Goal: Information Seeking & Learning: Learn about a topic

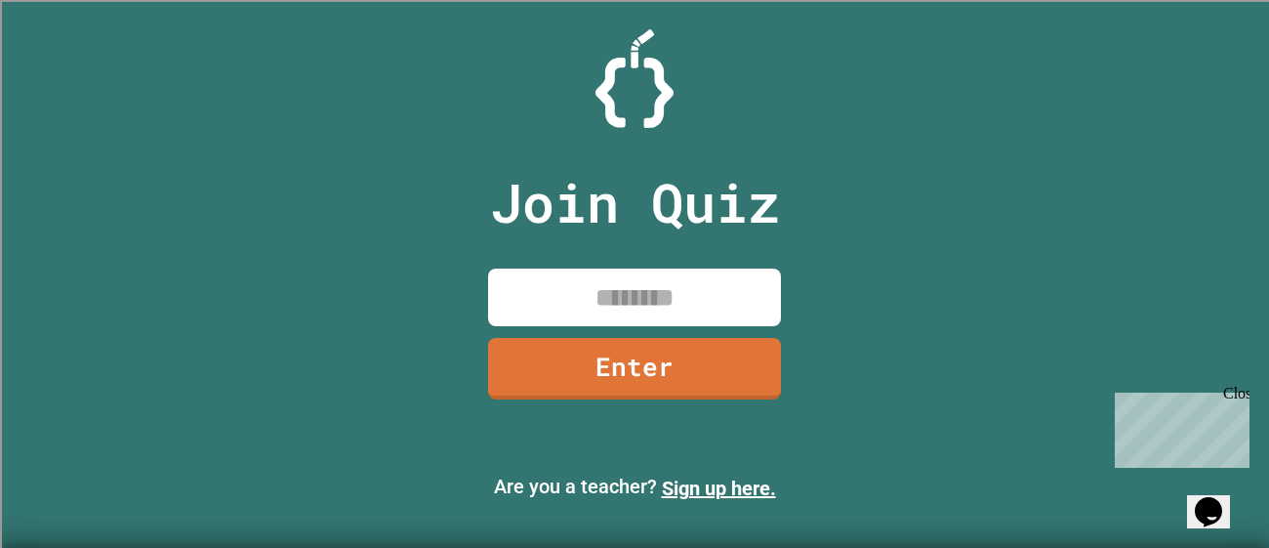
click at [602, 317] on input at bounding box center [634, 298] width 293 height 58
type input "********"
click at [550, 338] on link "Enter" at bounding box center [635, 369] width 294 height 62
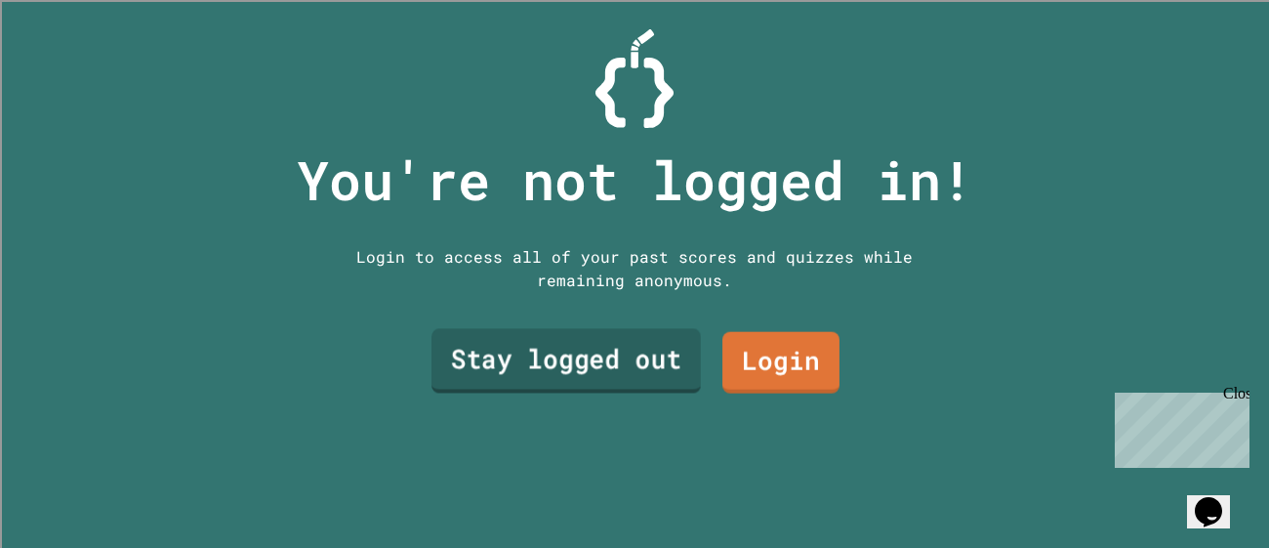
click at [607, 371] on link "Stay logged out" at bounding box center [566, 361] width 269 height 64
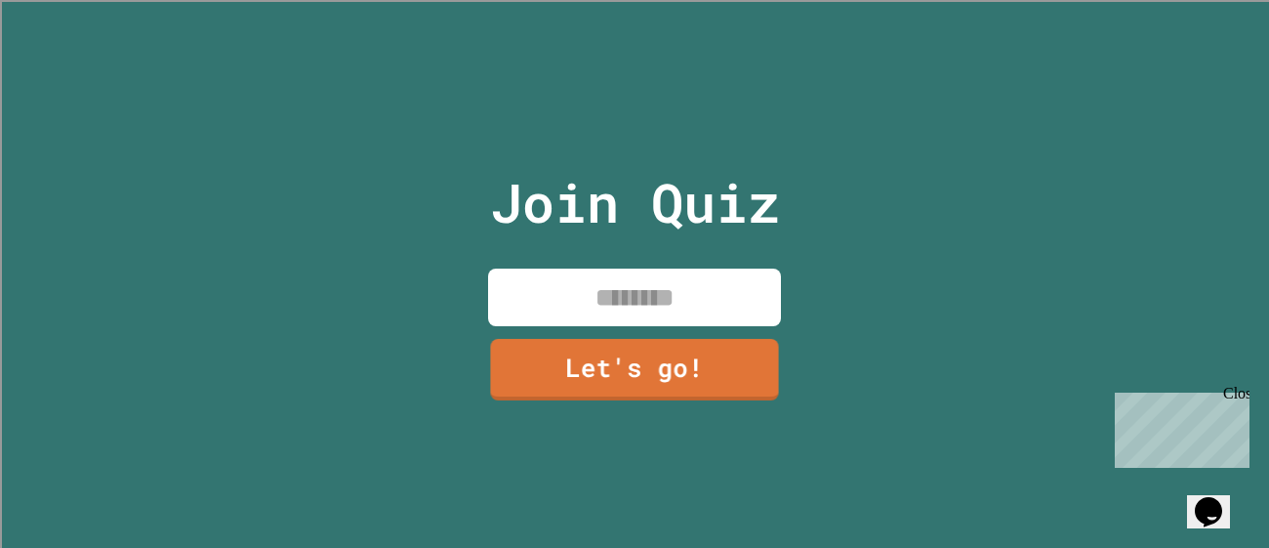
click at [568, 293] on input at bounding box center [634, 298] width 293 height 58
type input "******"
click at [583, 351] on link "Let's go!" at bounding box center [634, 369] width 293 height 62
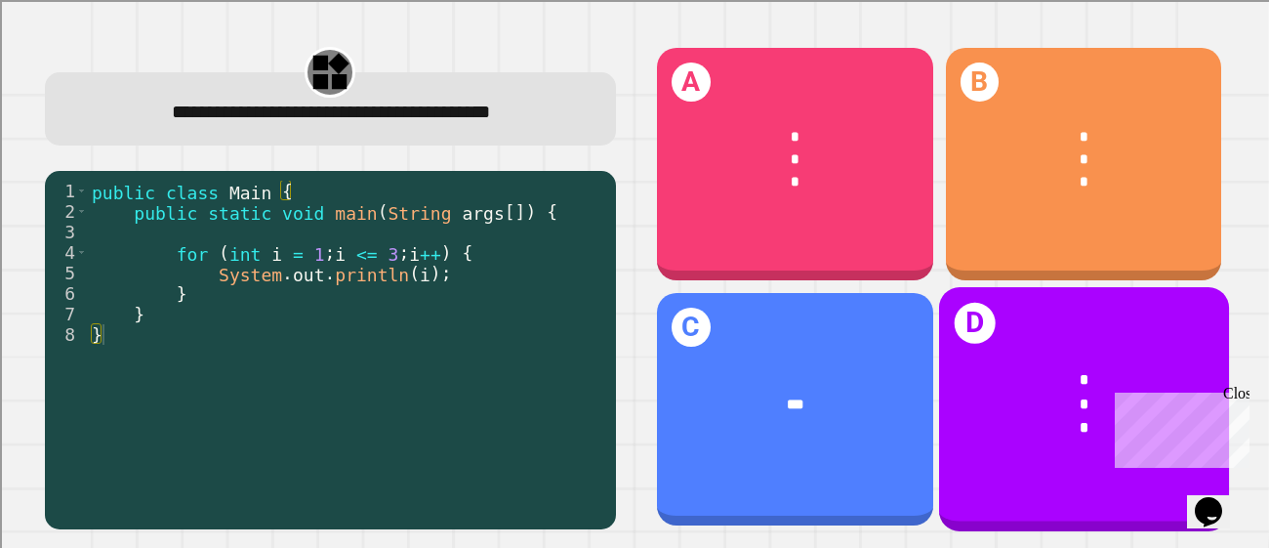
click at [1055, 429] on div "*" at bounding box center [1084, 427] width 227 height 23
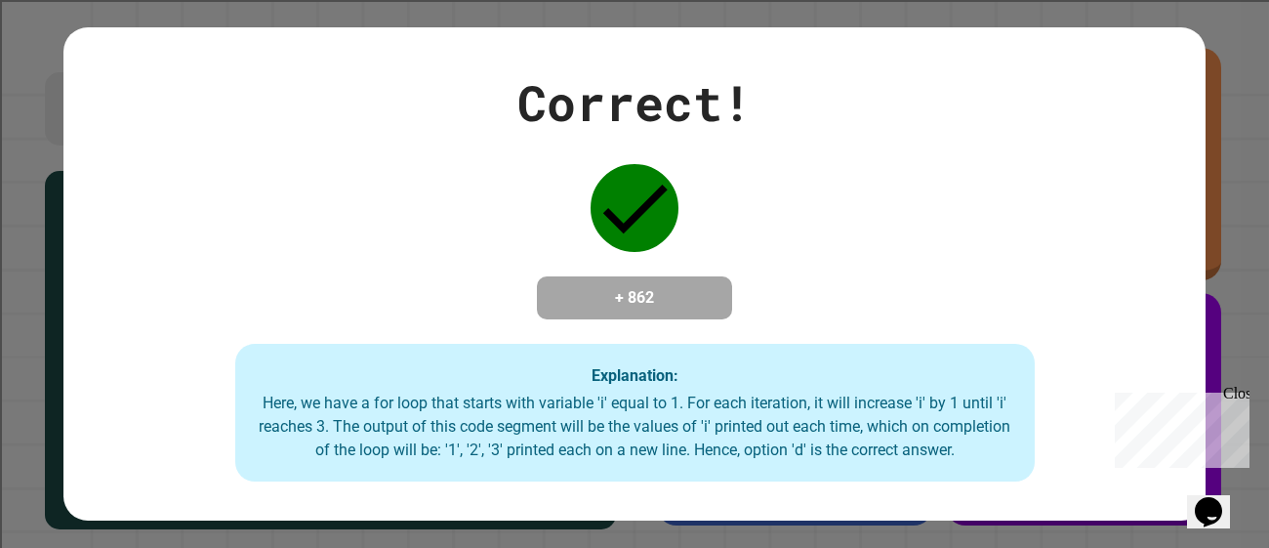
click at [1055, 429] on div "Correct! + 862 Explanation: Here, we have a for loop that starts with variable …" at bounding box center [634, 274] width 1142 height 416
click at [1246, 394] on div "Close" at bounding box center [1235, 397] width 24 height 24
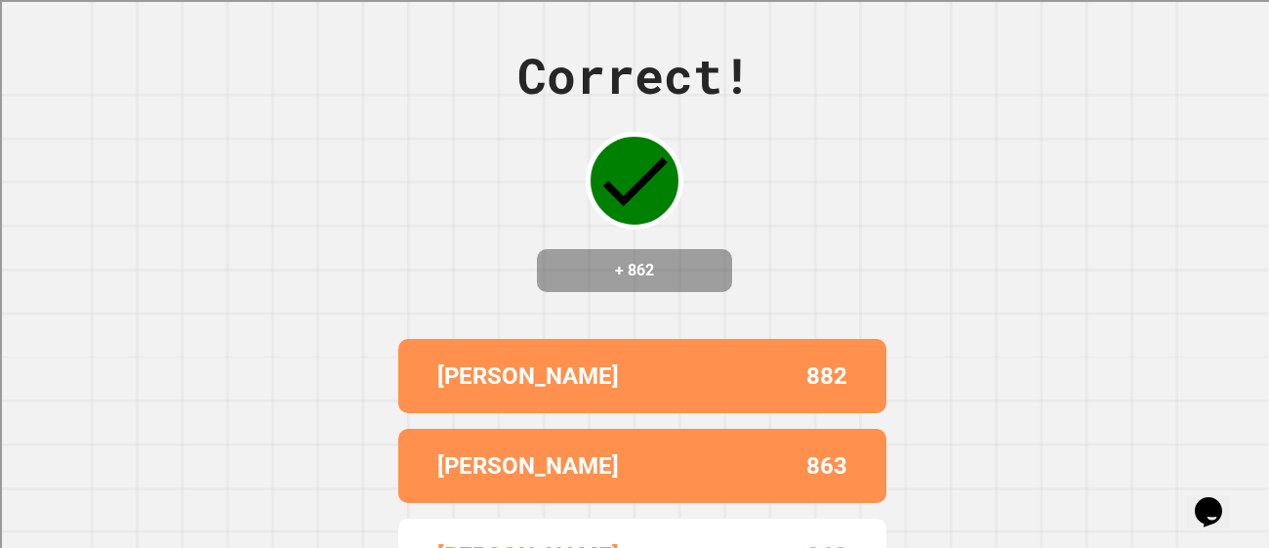
click at [652, 268] on h4 "+ 862" at bounding box center [635, 270] width 156 height 23
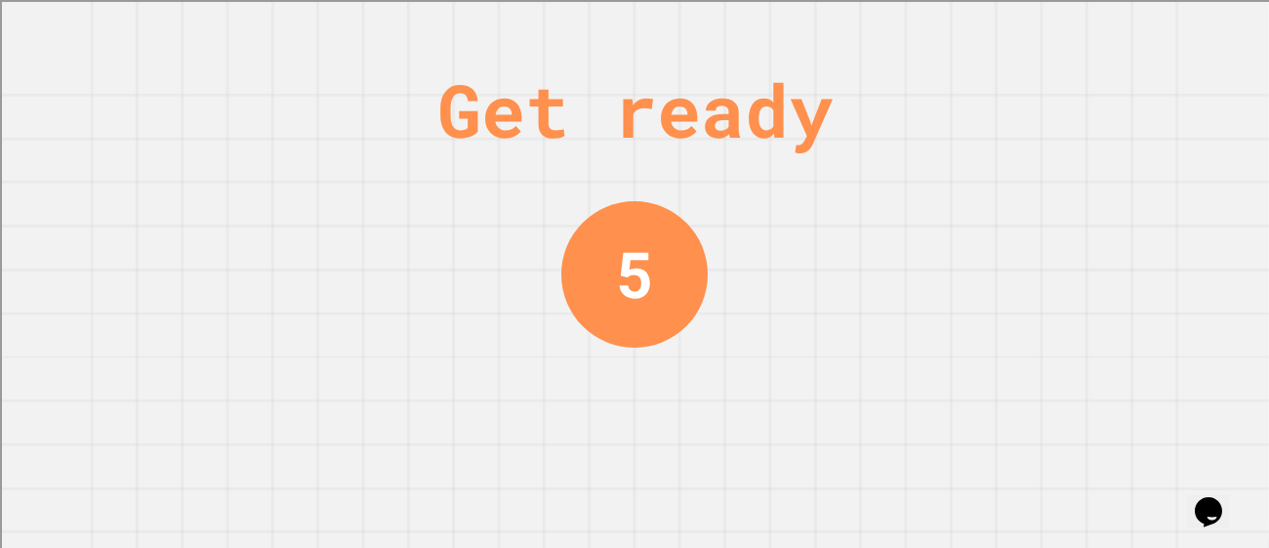
click at [652, 268] on div "5" at bounding box center [635, 275] width 38 height 96
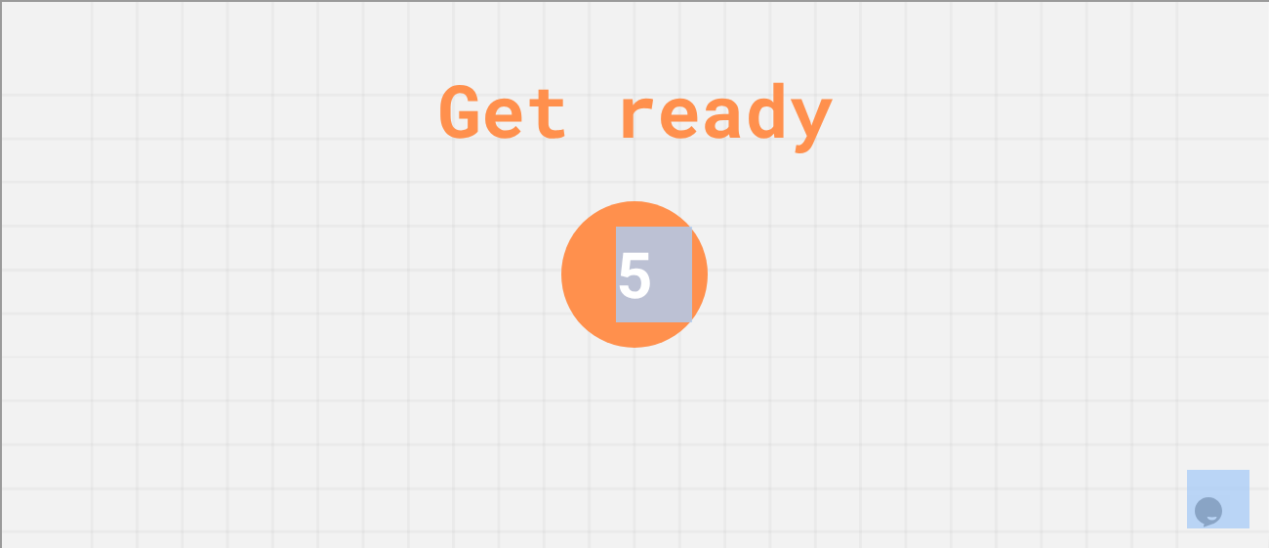
click at [652, 268] on div "5" at bounding box center [635, 275] width 38 height 96
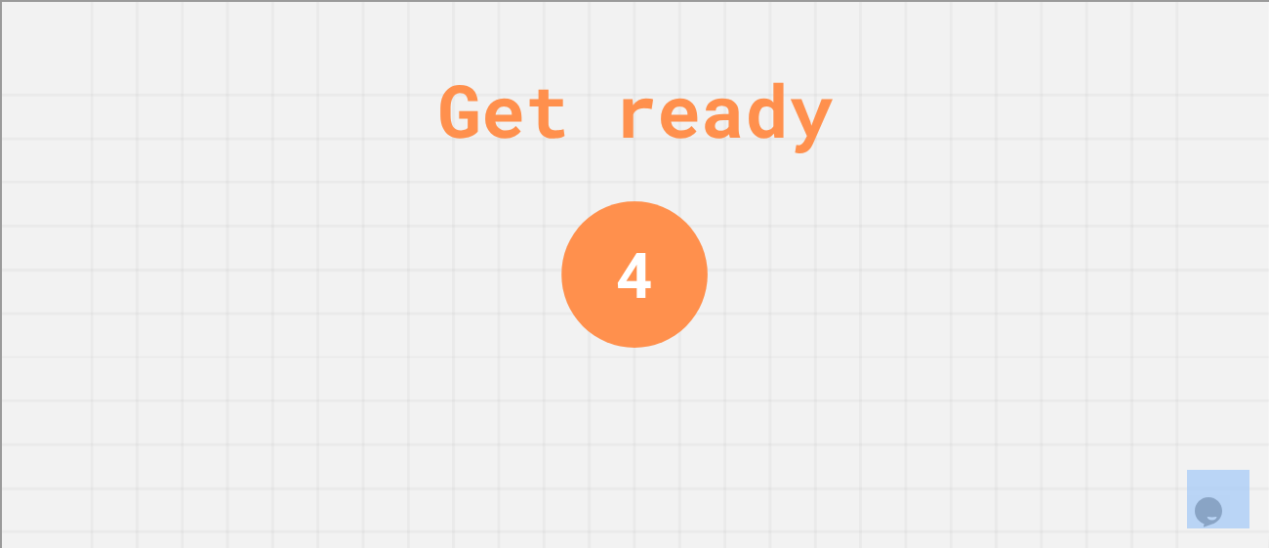
click at [652, 268] on div "4" at bounding box center [635, 274] width 38 height 95
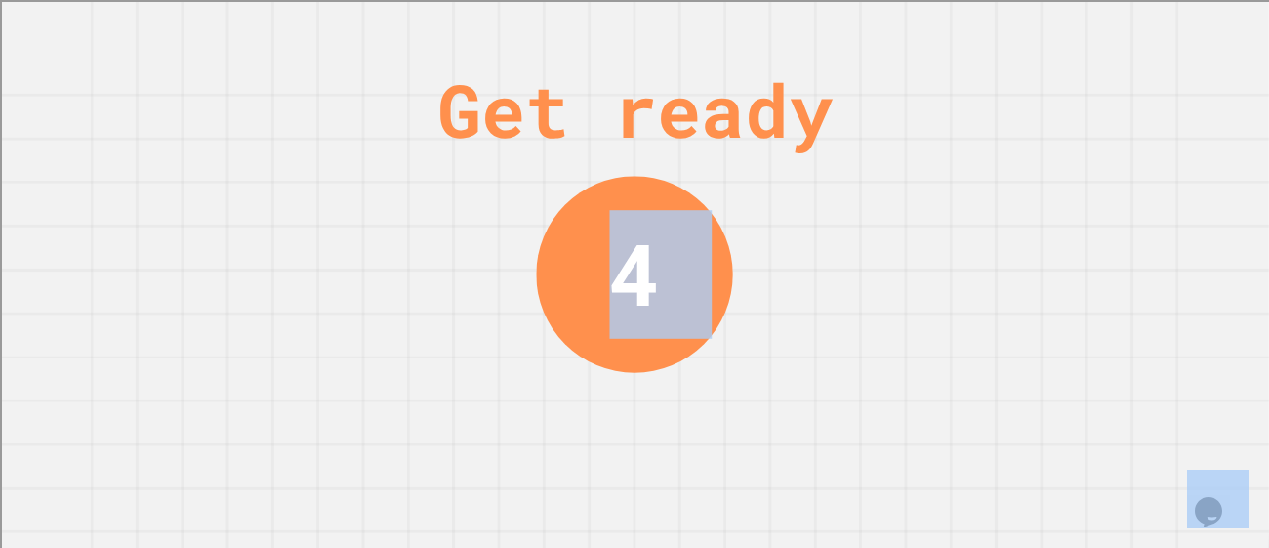
click at [652, 268] on div "4" at bounding box center [634, 274] width 51 height 128
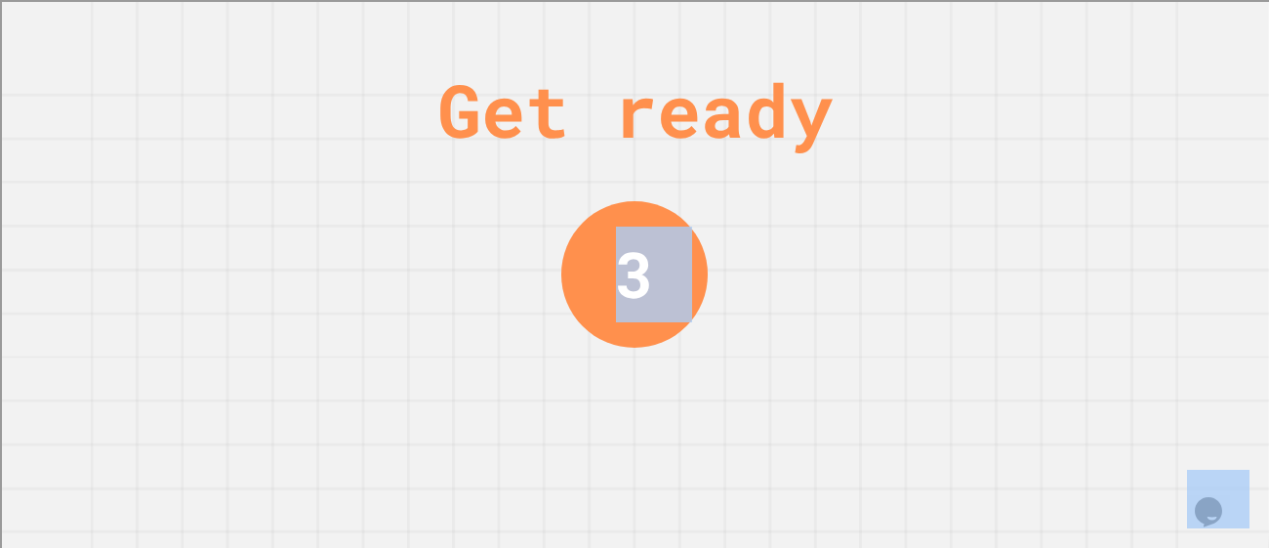
click at [652, 269] on div "3" at bounding box center [634, 275] width 38 height 96
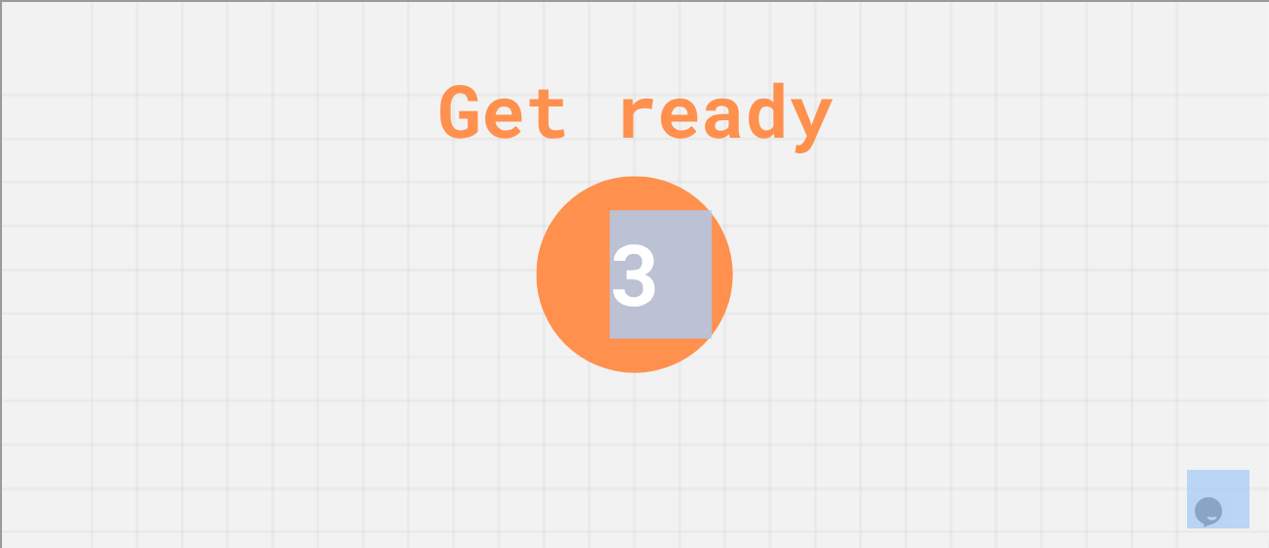
click at [652, 269] on div "3" at bounding box center [634, 274] width 51 height 128
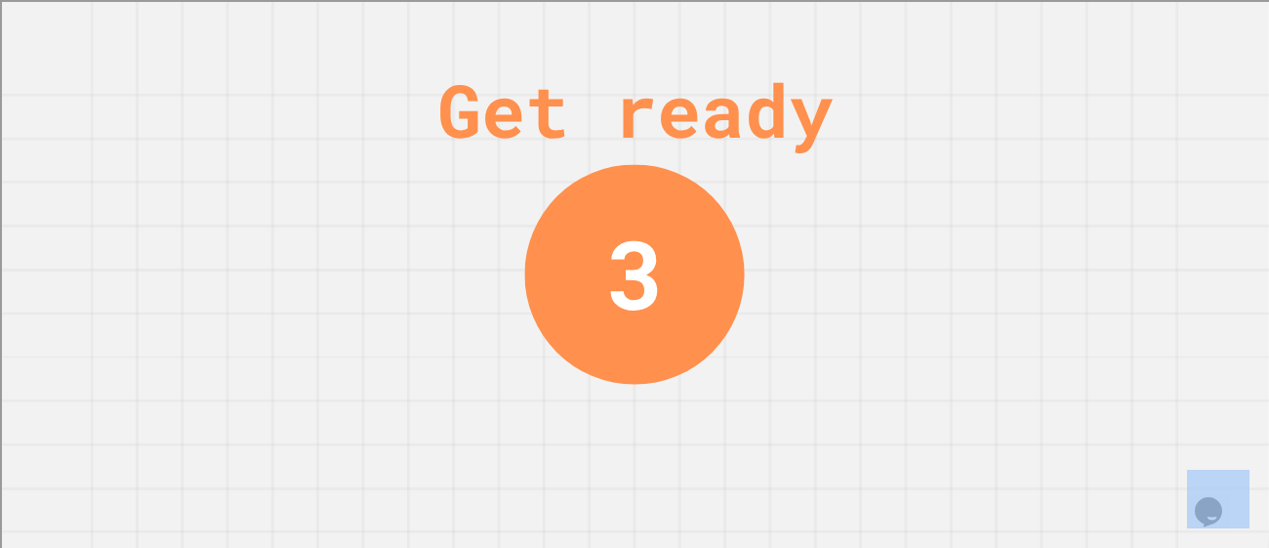
click at [652, 269] on div "3" at bounding box center [635, 273] width 58 height 143
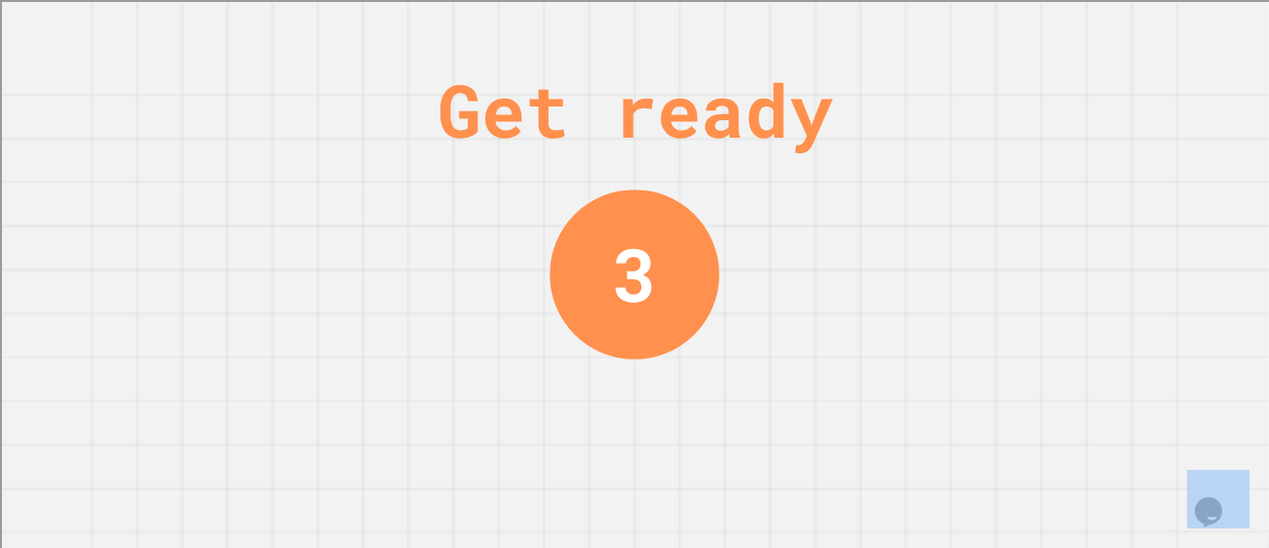
click at [652, 269] on div "3" at bounding box center [634, 274] width 44 height 110
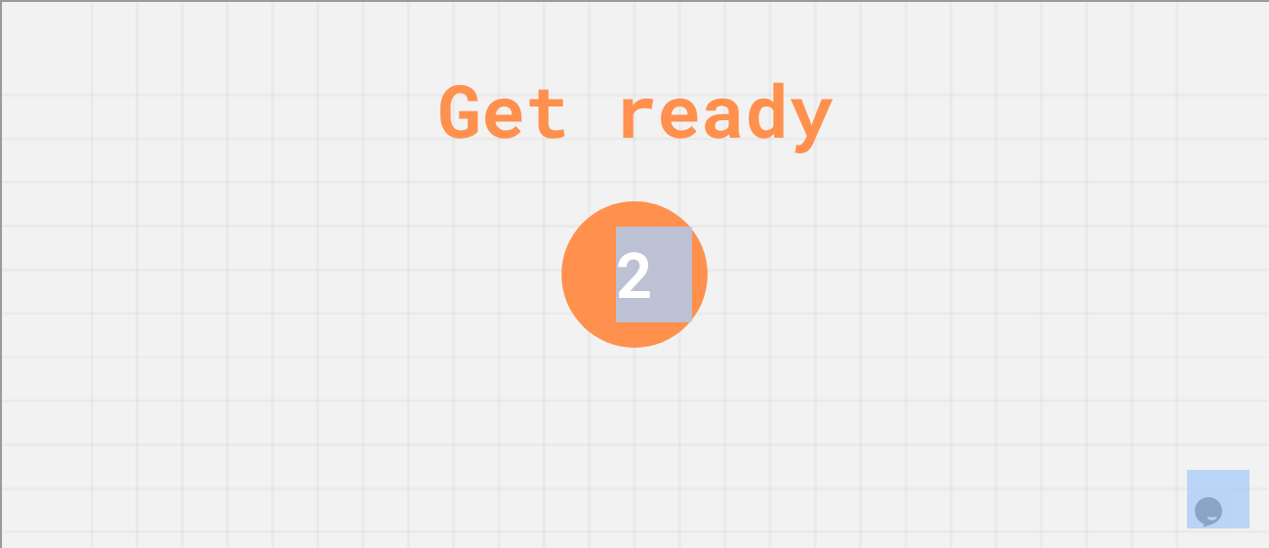
click at [652, 269] on div "2" at bounding box center [635, 274] width 38 height 95
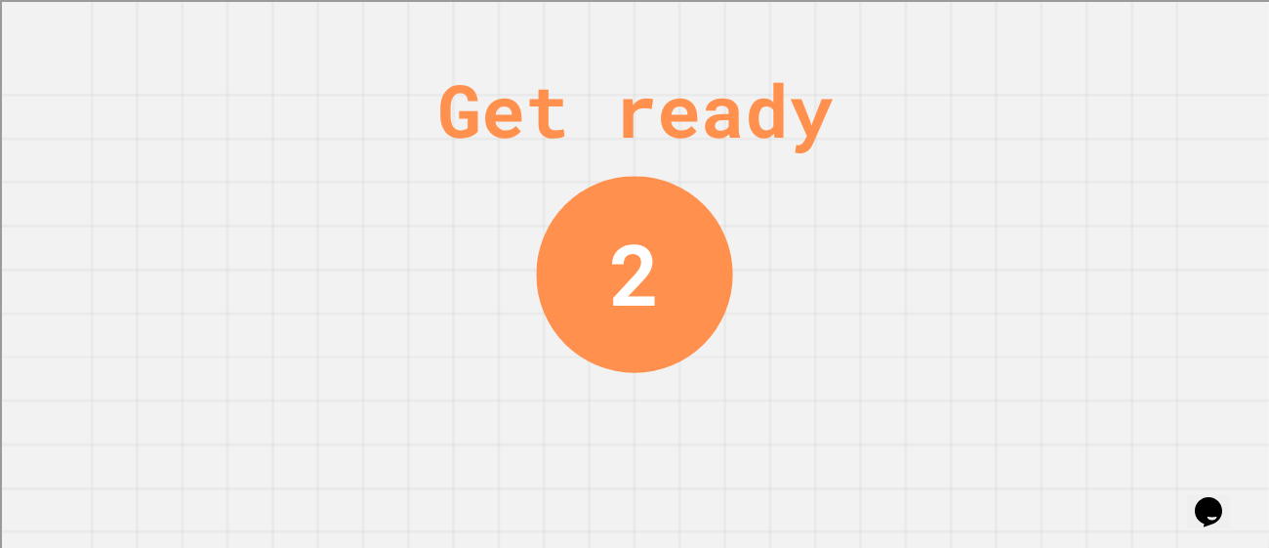
click at [652, 269] on div "2" at bounding box center [634, 274] width 51 height 128
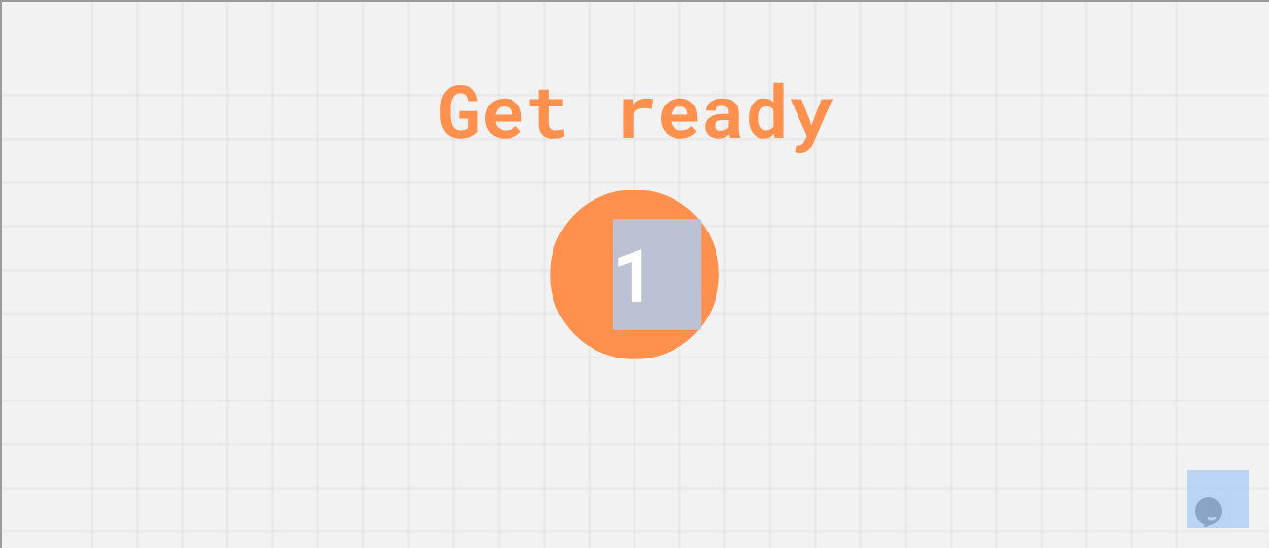
click at [646, 253] on div "1" at bounding box center [634, 274] width 44 height 110
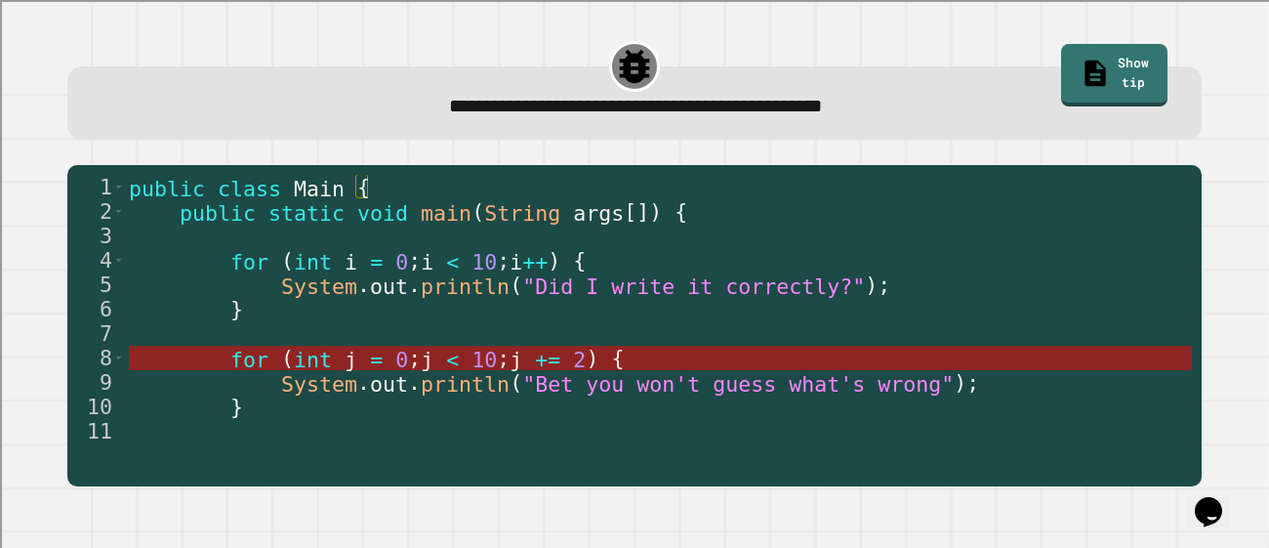
click at [522, 364] on span "j" at bounding box center [516, 359] width 13 height 24
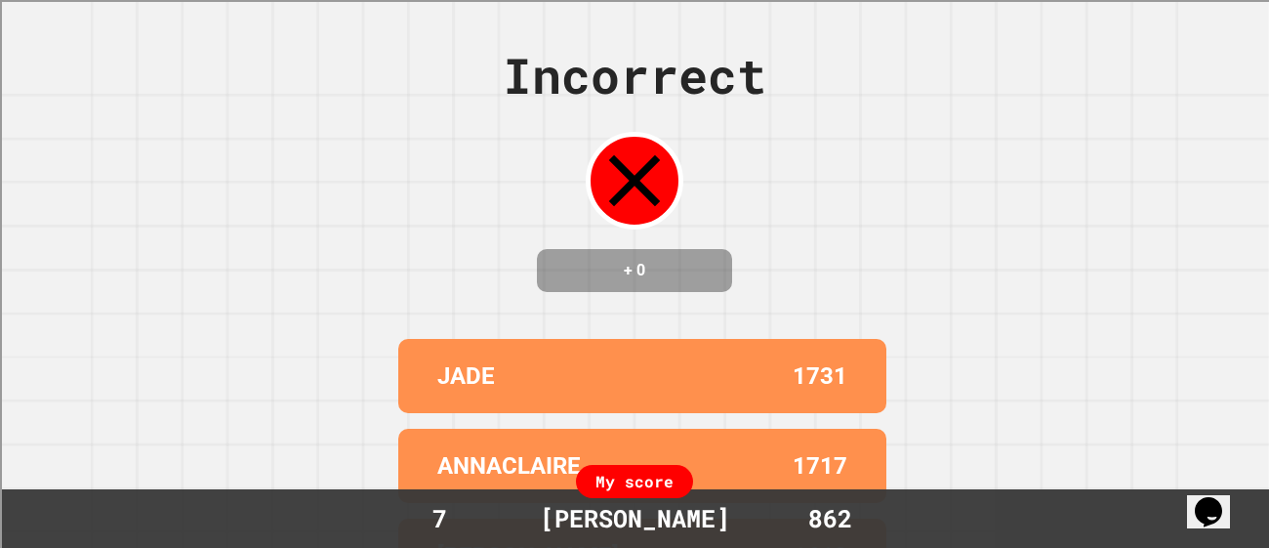
click at [408, 137] on div "Incorrect + 0 JADE 1731 ANNACLAIRE 1717 [PERSON_NAME] 1618 [PERSON_NAME] 1587 […" at bounding box center [634, 274] width 1269 height 548
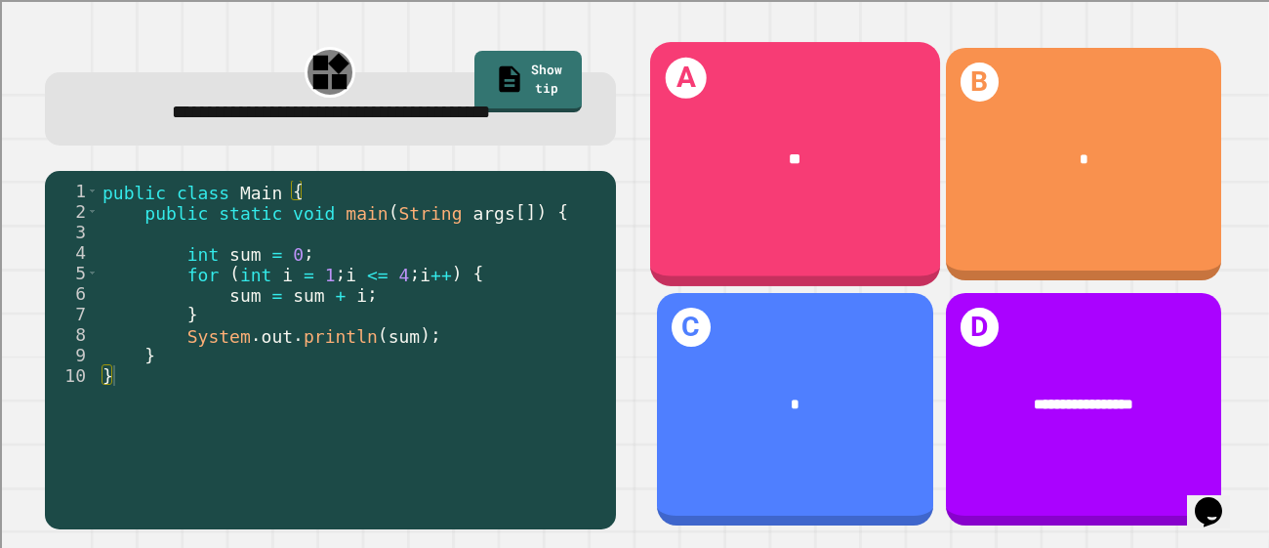
click at [884, 243] on div "A **" at bounding box center [795, 164] width 290 height 244
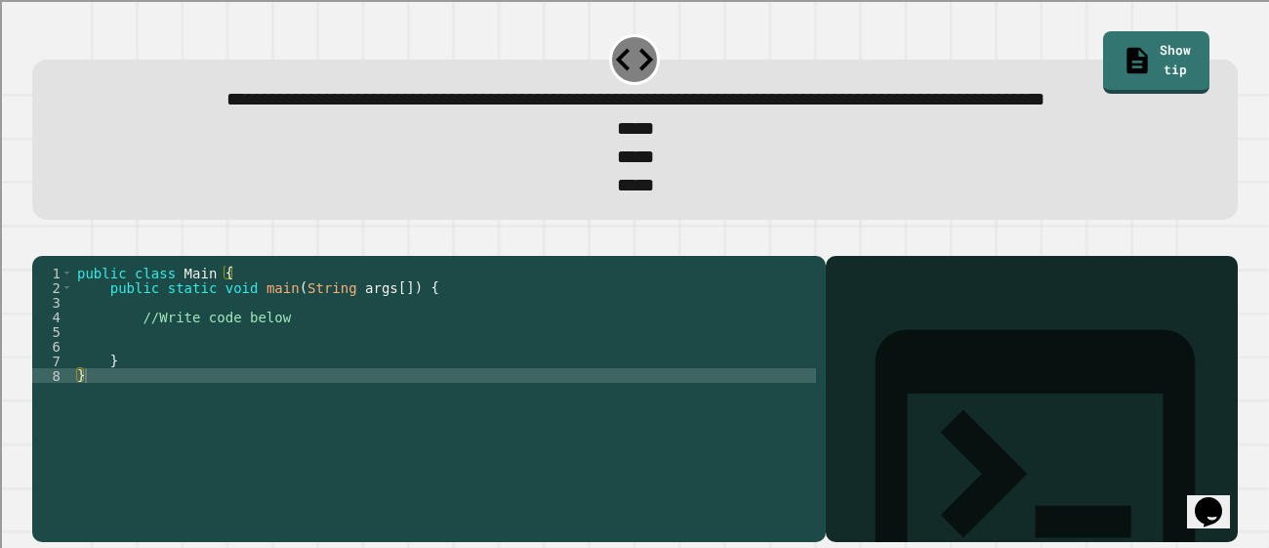
scroll to position [19, 0]
click at [246, 355] on div "public class Main { public static void main ( String args [ ]) { //Write code b…" at bounding box center [444, 383] width 743 height 234
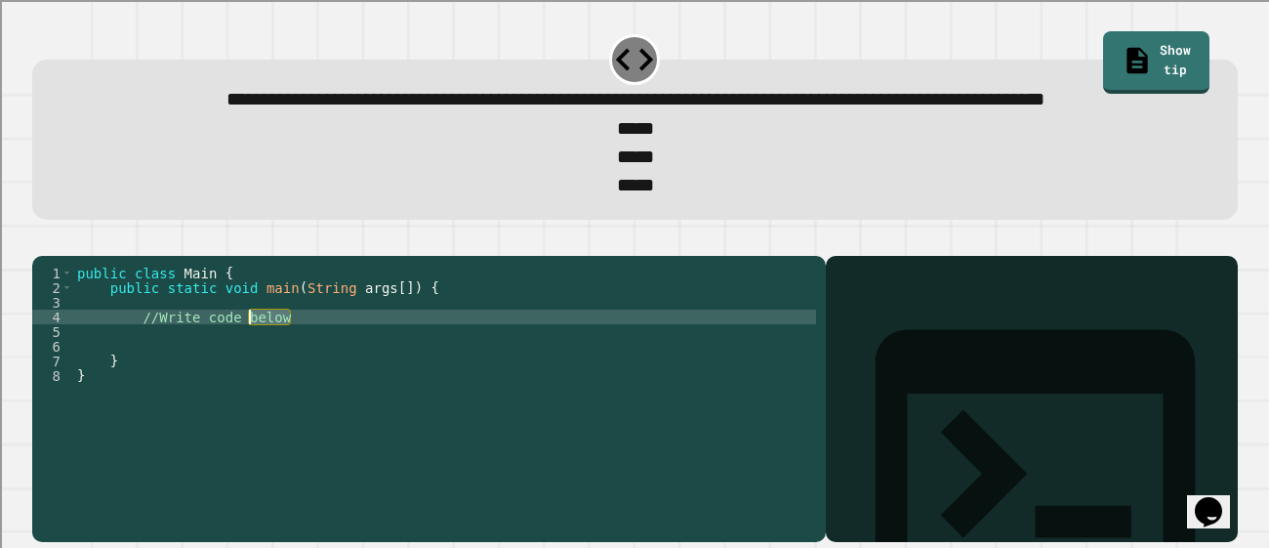
click at [246, 355] on div "public class Main { public static void main ( String args [ ]) { //Write code b…" at bounding box center [444, 383] width 743 height 234
type textarea "*"
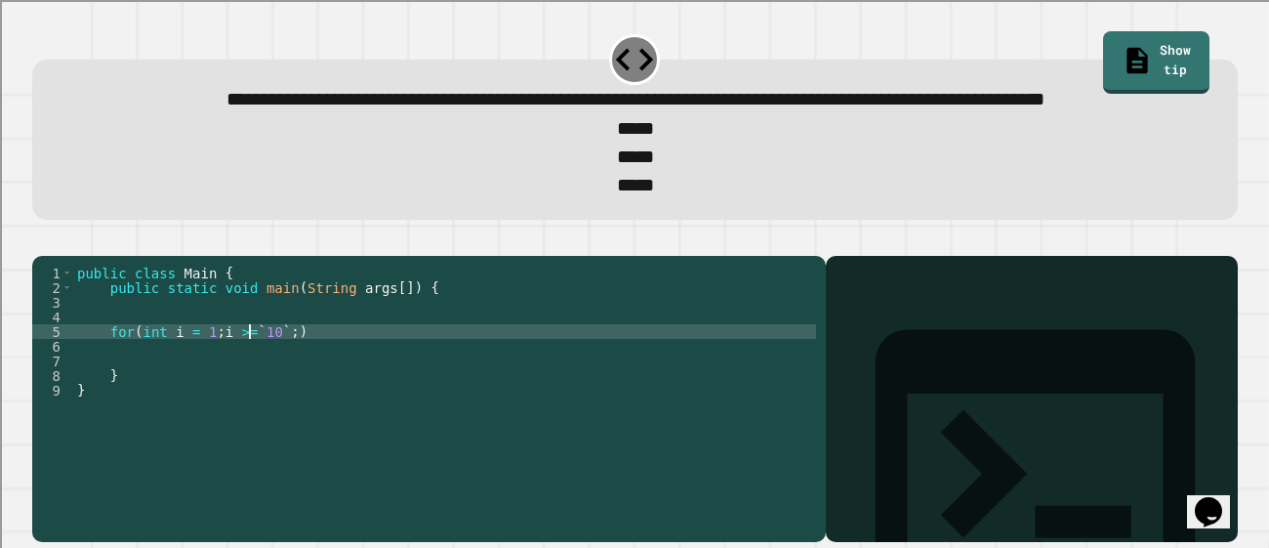
scroll to position [0, 13]
click at [320, 379] on div "public class Main { public static void main ( String args [ ]) { for ( int i = …" at bounding box center [444, 383] width 743 height 234
click at [311, 375] on div "public class Main { public static void main ( String args [ ]) { for ( int i = …" at bounding box center [444, 383] width 743 height 234
type textarea "**********"
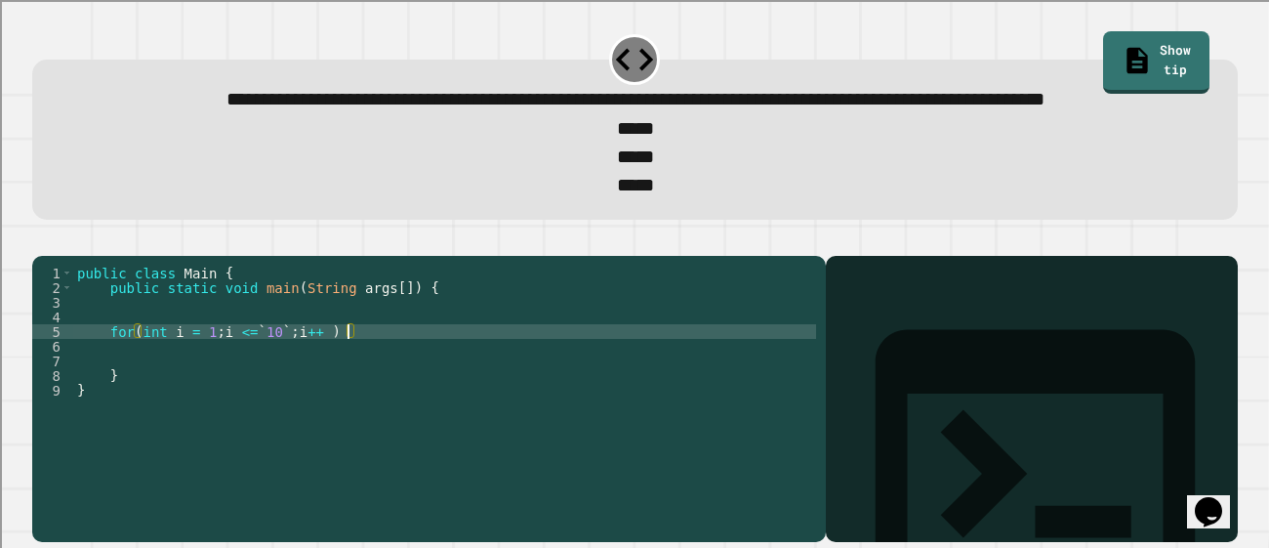
click at [409, 371] on div "public class Main { public static void main ( String args [ ]) { for ( int i = …" at bounding box center [444, 383] width 743 height 234
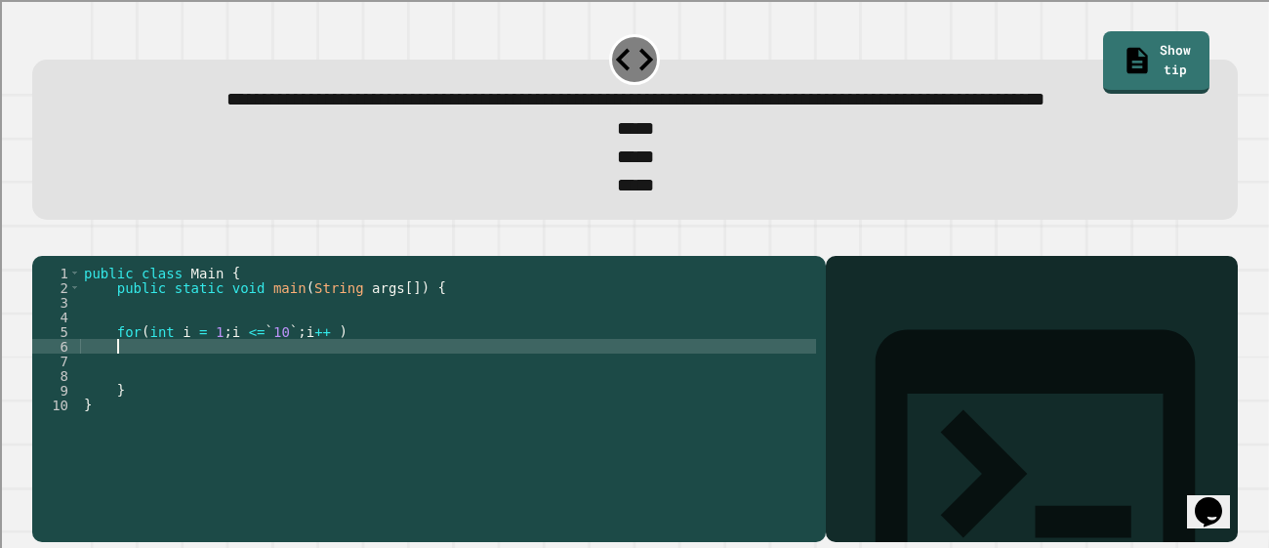
type textarea "*"
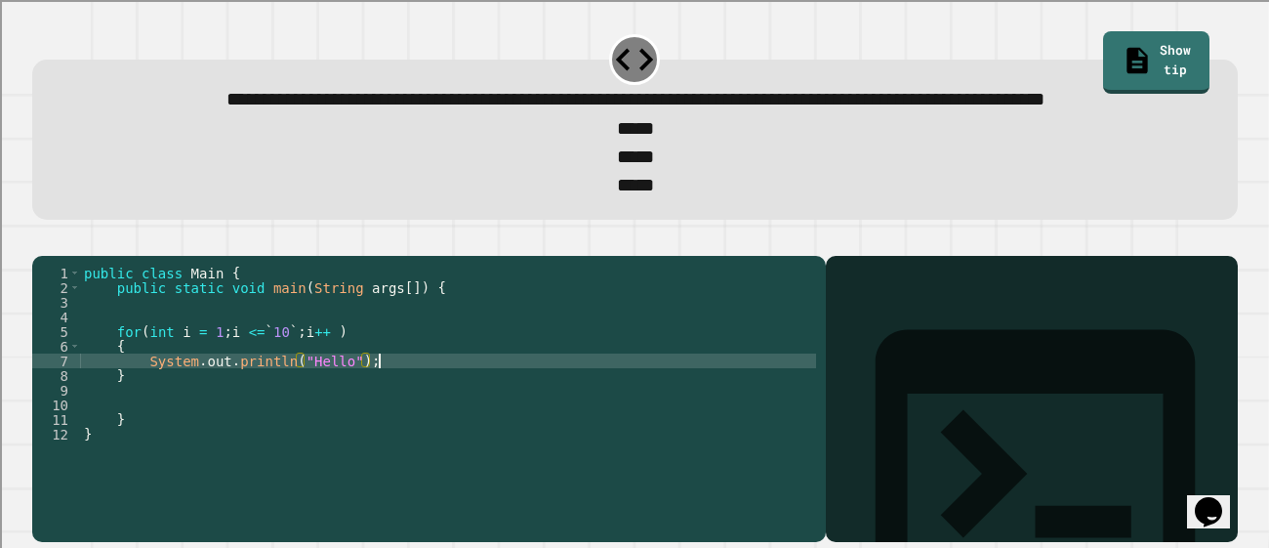
scroll to position [0, 19]
click at [42, 239] on icon "button" at bounding box center [42, 239] width 0 height 0
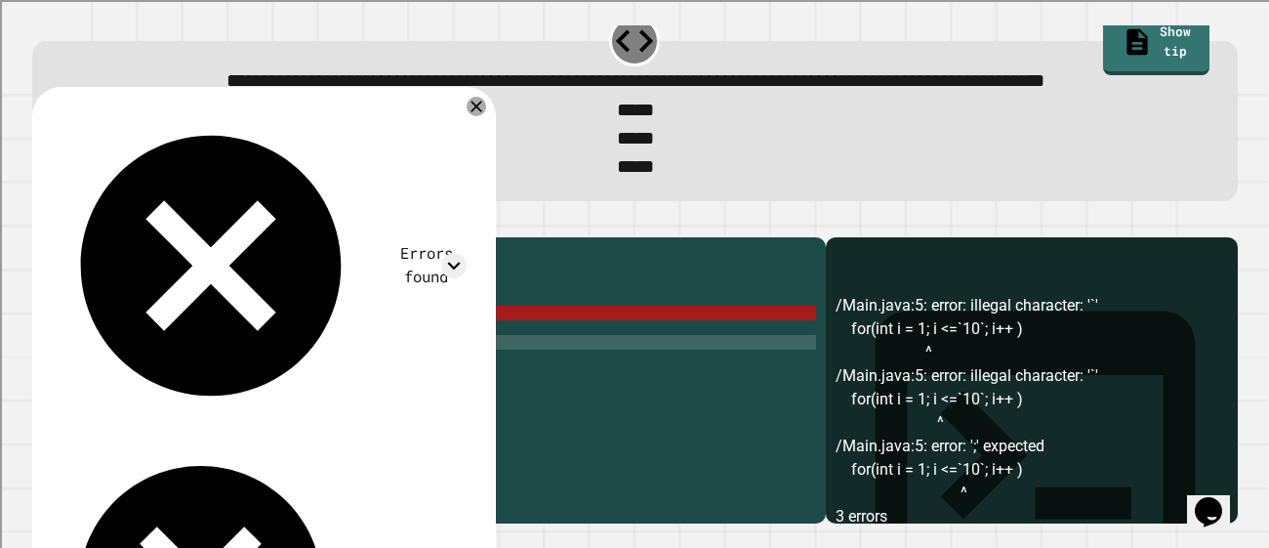
click at [281, 367] on div "public class Main { public static void main ( String args [ ]) { for ( int i = …" at bounding box center [448, 364] width 736 height 234
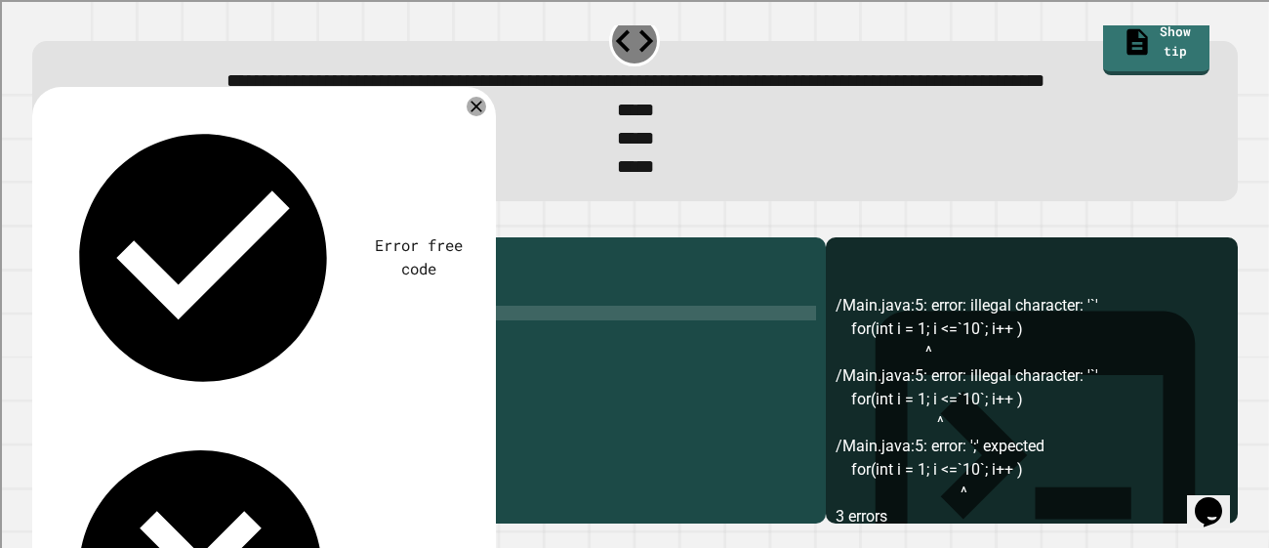
scroll to position [0, 18]
click at [272, 371] on div "public class Main { public static void main ( String args [ ]) { for ( int i = …" at bounding box center [448, 364] width 736 height 234
type textarea "**********"
click at [42, 221] on button "button" at bounding box center [42, 221] width 0 height 0
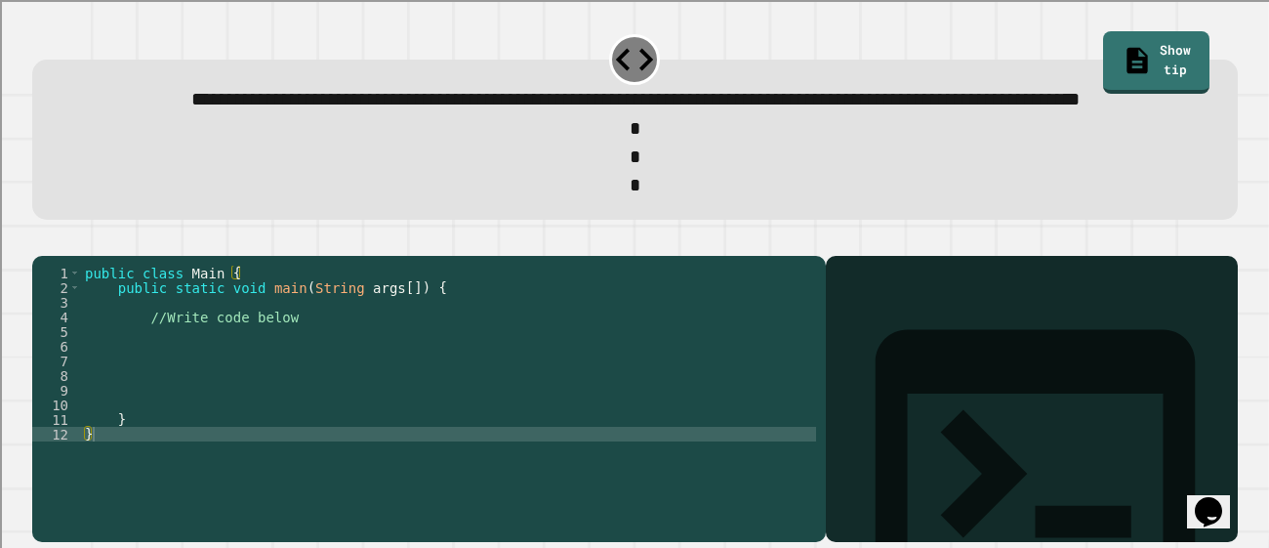
click at [269, 378] on div "public class Main { public static void main ( String args [ ]) { //Write code b…" at bounding box center [448, 383] width 735 height 234
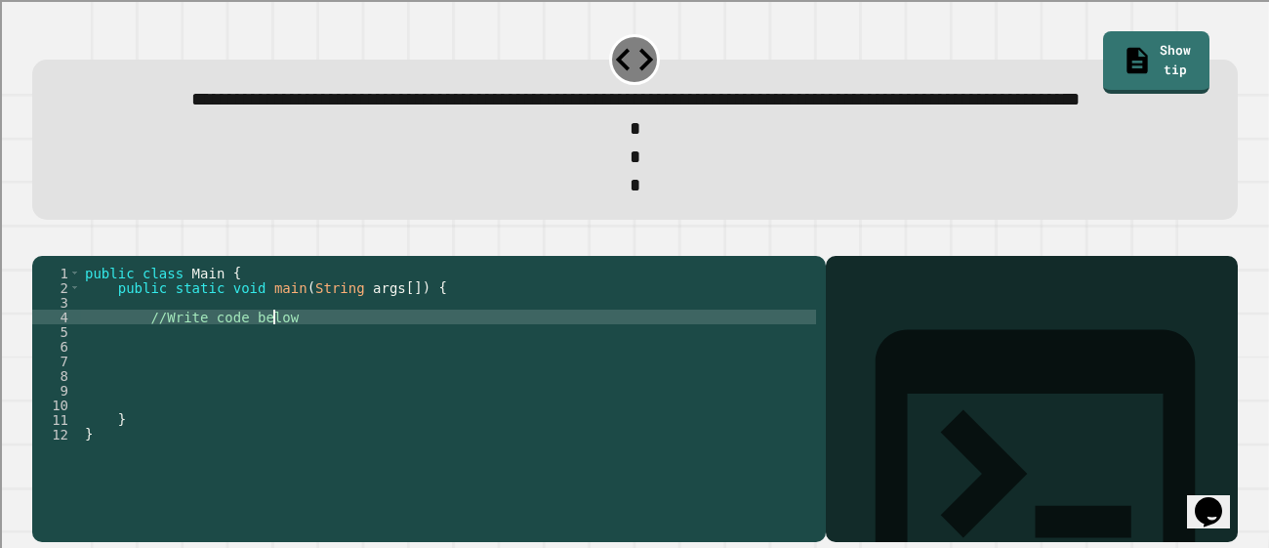
click at [269, 378] on div "public class Main { public static void main ( String args [ ]) { //Write code b…" at bounding box center [448, 383] width 735 height 234
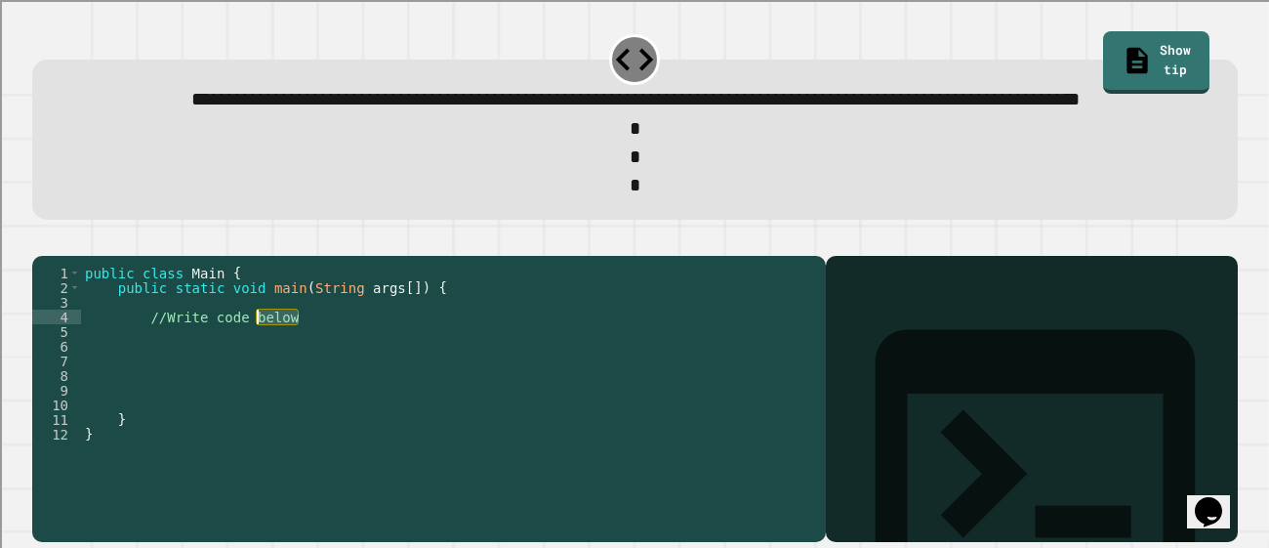
click at [269, 378] on div "public class Main { public static void main ( String args [ ]) { //Write code b…" at bounding box center [448, 383] width 735 height 234
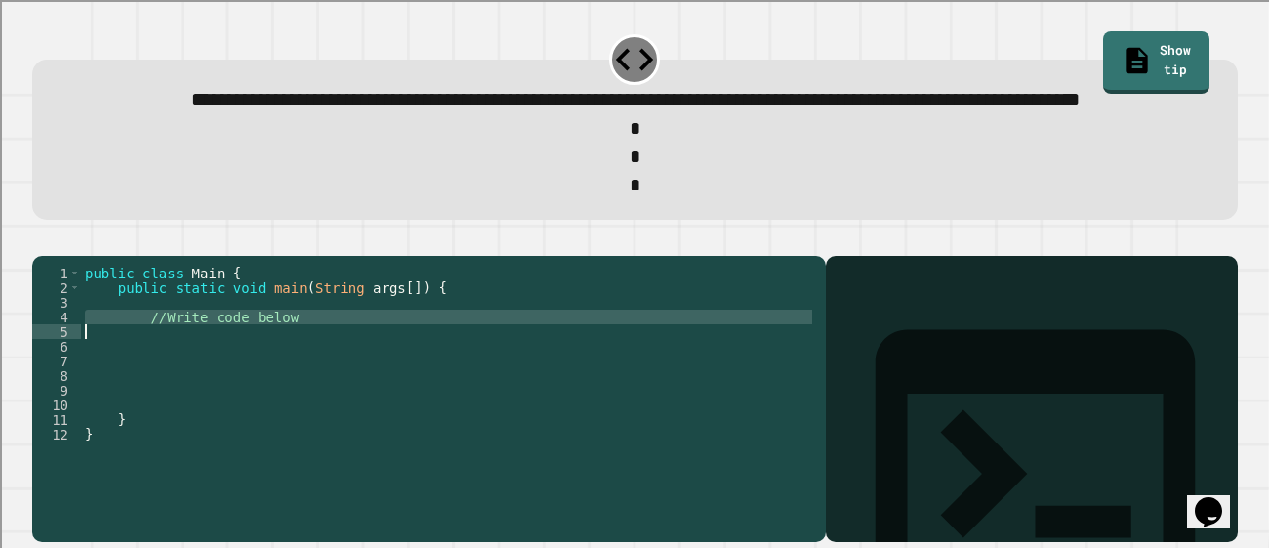
type textarea "**********"
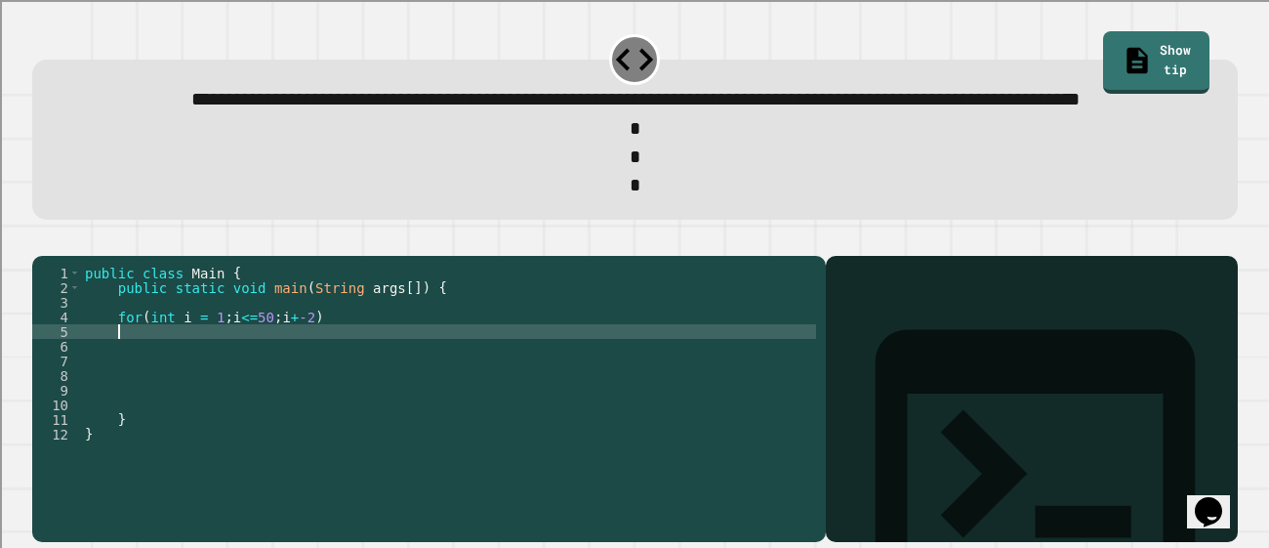
scroll to position [0, 1]
type textarea "*"
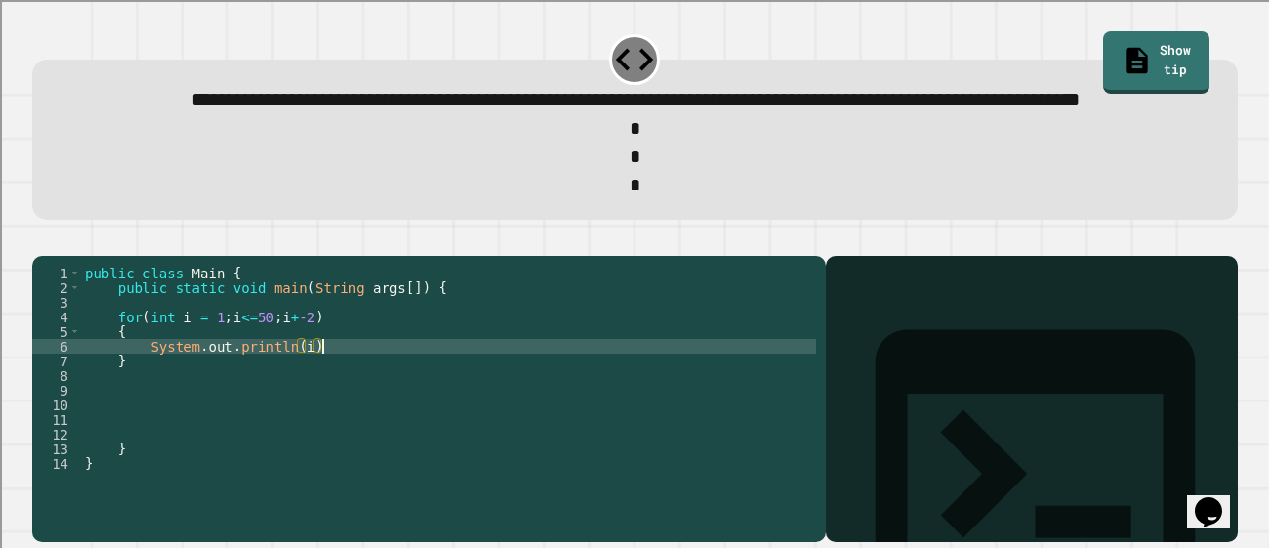
scroll to position [0, 17]
click at [42, 239] on icon "button" at bounding box center [42, 239] width 0 height 0
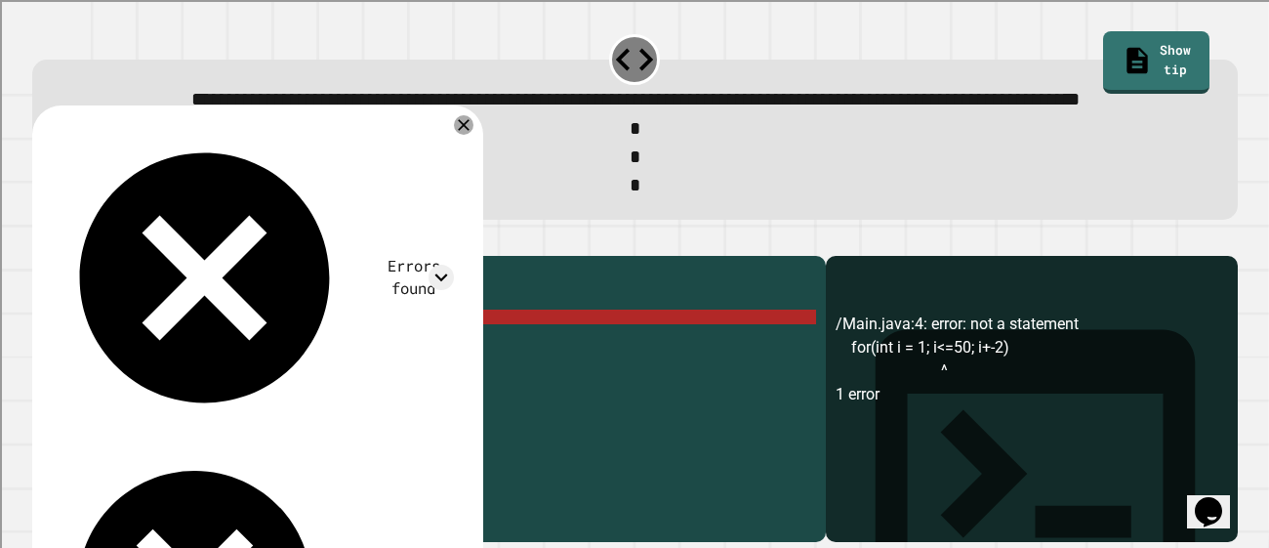
click at [248, 377] on div "public class Main { public static void main ( String args [ ]) { for ( int i = …" at bounding box center [448, 383] width 735 height 234
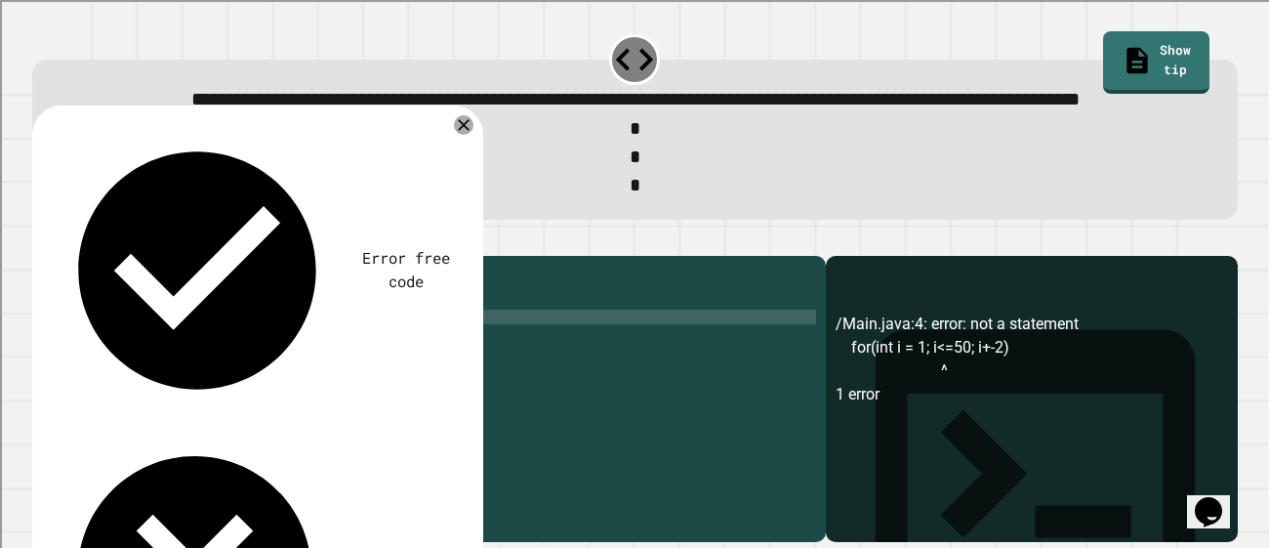
click at [273, 374] on div "public class Main { public static void main ( String args [ ]) { for ( int i = …" at bounding box center [448, 383] width 735 height 234
click at [42, 239] on icon "button" at bounding box center [42, 239] width 0 height 0
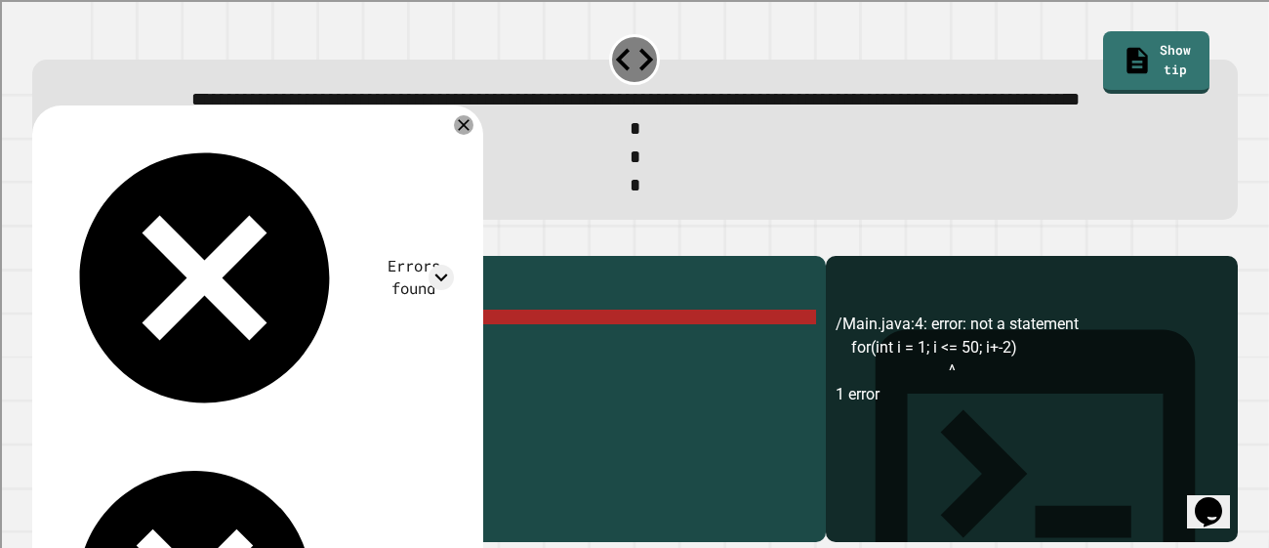
scroll to position [19, 0]
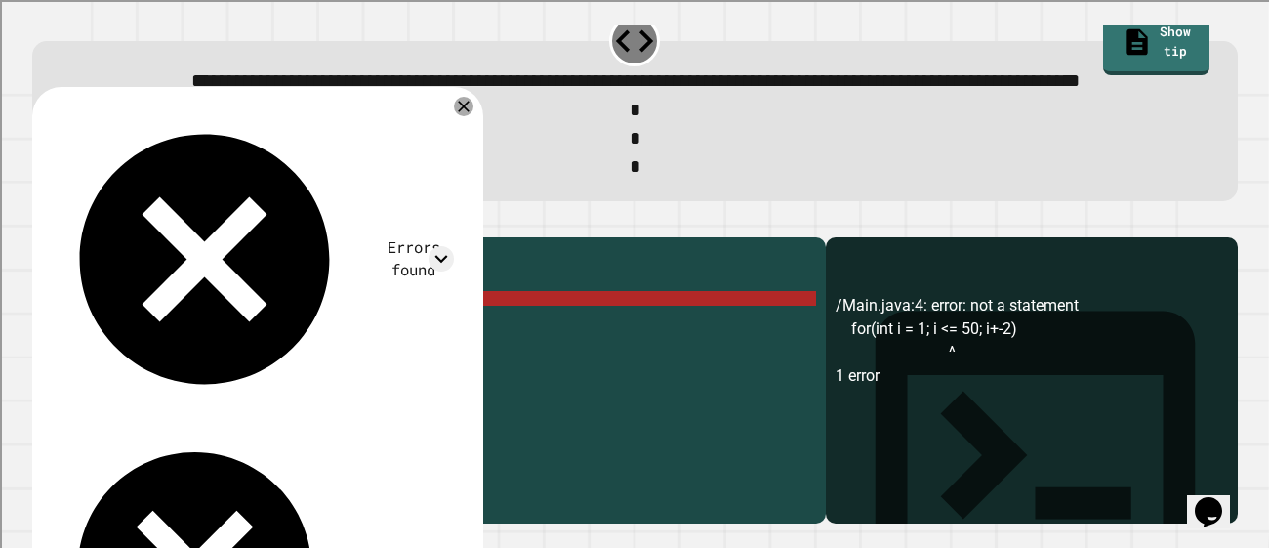
click at [268, 359] on div "public class Main { public static void main ( String args [ ]) { for ( int i = …" at bounding box center [448, 364] width 735 height 234
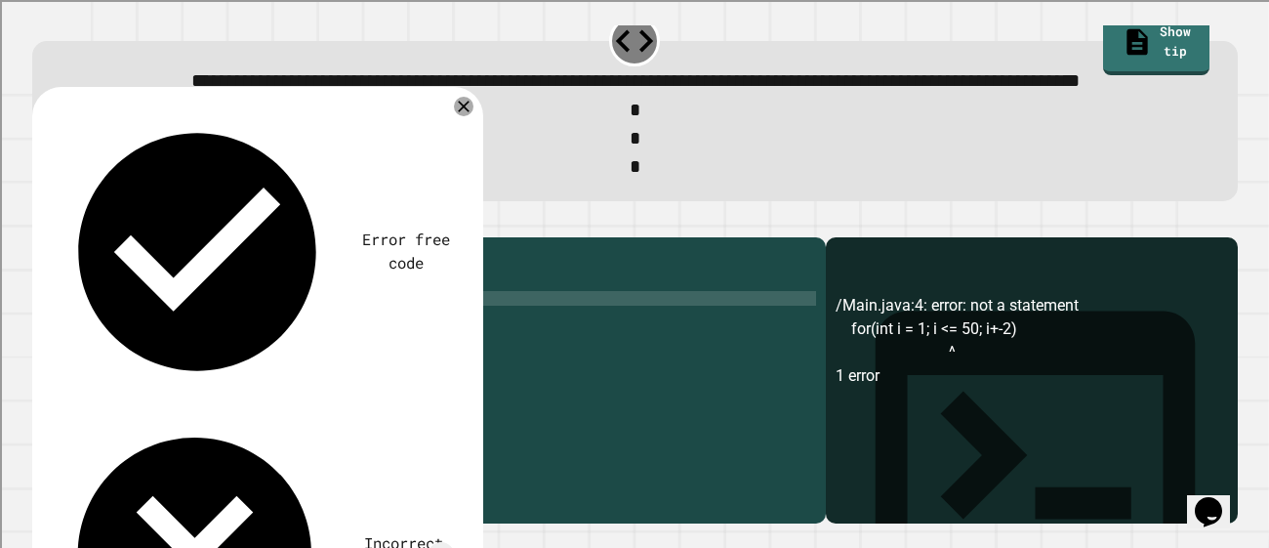
scroll to position [0, 12]
click at [42, 221] on icon "button" at bounding box center [42, 221] width 0 height 0
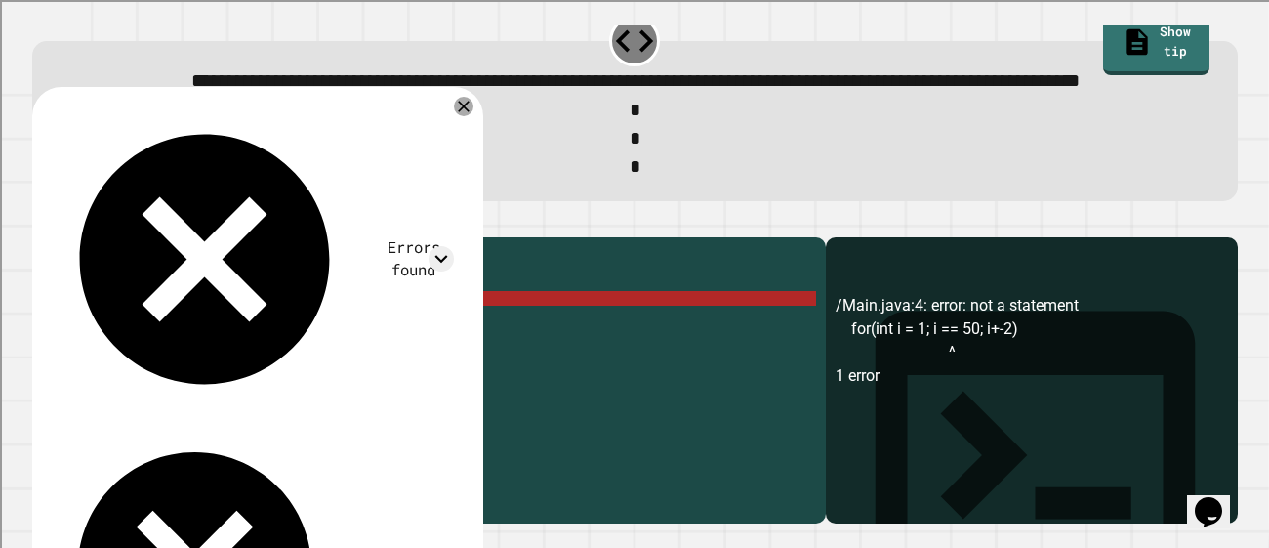
click at [273, 357] on div "public class Main { public static void main ( String args [ ]) { for ( int i = …" at bounding box center [448, 364] width 735 height 234
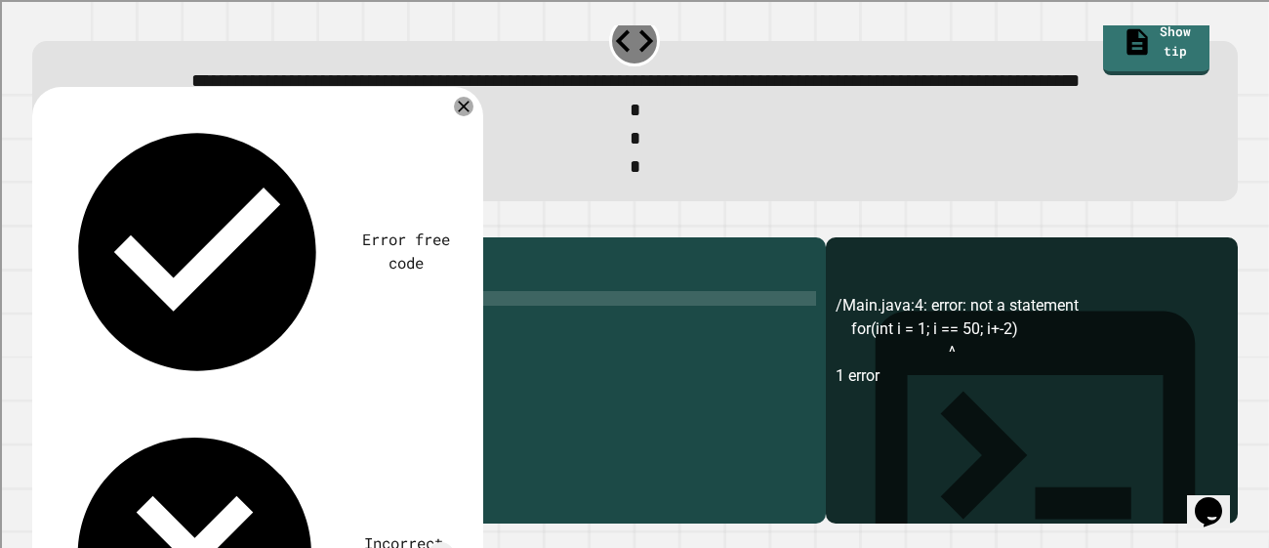
scroll to position [0, 14]
click at [336, 356] on div "public class Main { public static void main ( String args [ ]) { for ( int i = …" at bounding box center [448, 364] width 735 height 234
type textarea "**********"
click at [42, 221] on button "button" at bounding box center [42, 221] width 0 height 0
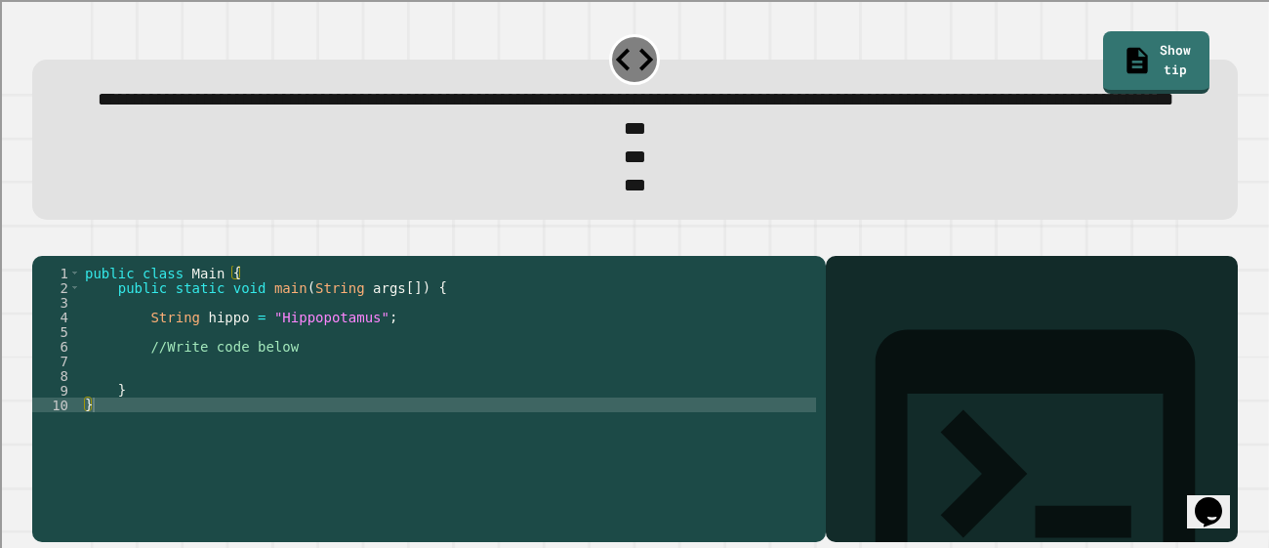
click at [268, 416] on div "public class Main { public static void main ( String args [ ]) { String hippo =…" at bounding box center [448, 383] width 735 height 234
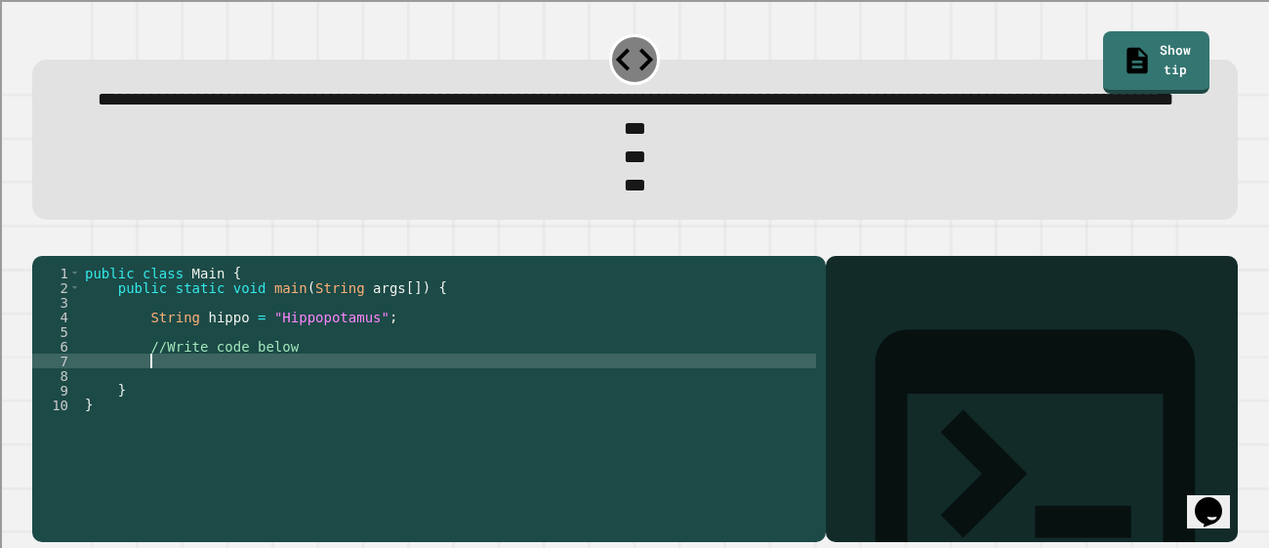
click at [266, 415] on div "public class Main { public static void main ( String args [ ]) { String hippo =…" at bounding box center [448, 383] width 735 height 234
click at [252, 408] on div "public class Main { public static void main ( String args [ ]) { String hippo =…" at bounding box center [448, 383] width 735 height 234
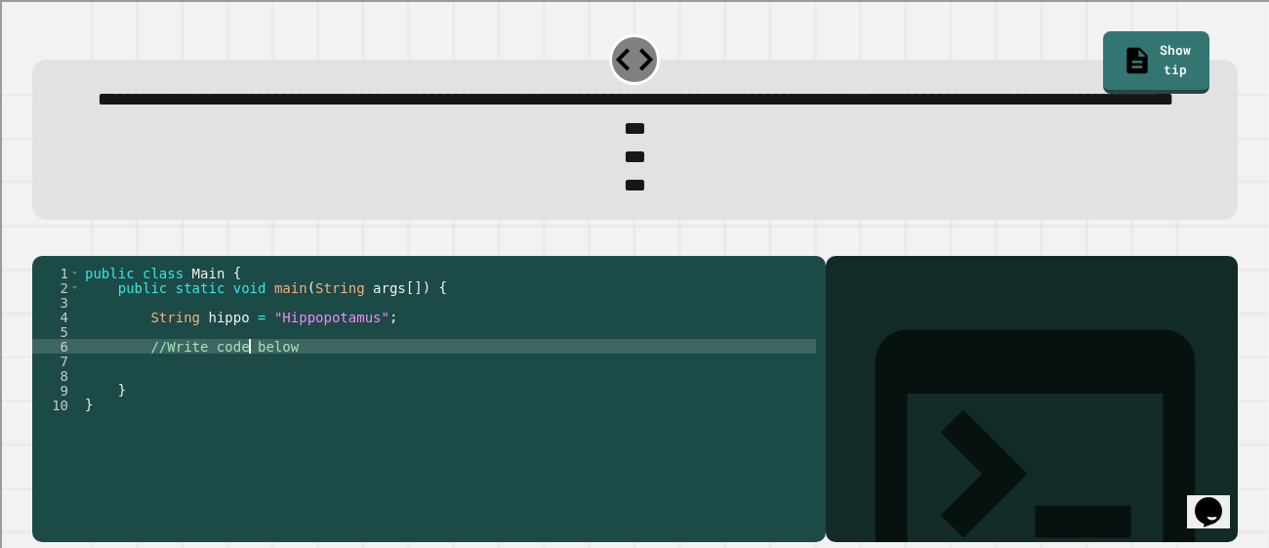
click at [252, 408] on div "public class Main { public static void main ( String args [ ]) { String hippo =…" at bounding box center [448, 383] width 735 height 234
click at [252, 408] on div "public class Main { public static void main ( String args [ ]) { String hippo =…" at bounding box center [448, 368] width 735 height 205
click at [252, 408] on div "public class Main { public static void main ( String args [ ]) { String hippo =…" at bounding box center [448, 383] width 735 height 234
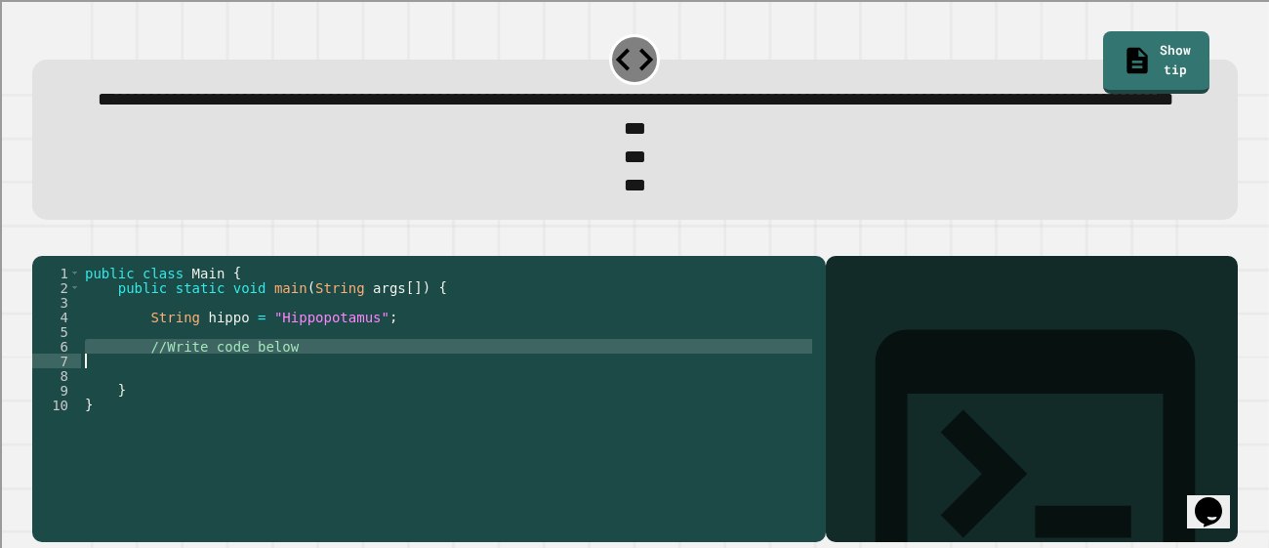
click at [252, 408] on div "public class Main { public static void main ( String args [ ]) { String hippo =…" at bounding box center [448, 368] width 735 height 205
click at [252, 408] on div "public class Main { public static void main ( String args [ ]) { String hippo =…" at bounding box center [448, 383] width 735 height 234
click at [274, 406] on div "public class Main { public static void main ( String args [ ]) { String hippo =…" at bounding box center [448, 368] width 735 height 205
click at [274, 406] on div "public class Main { public static void main ( String args [ ]) { String hippo =…" at bounding box center [448, 383] width 735 height 234
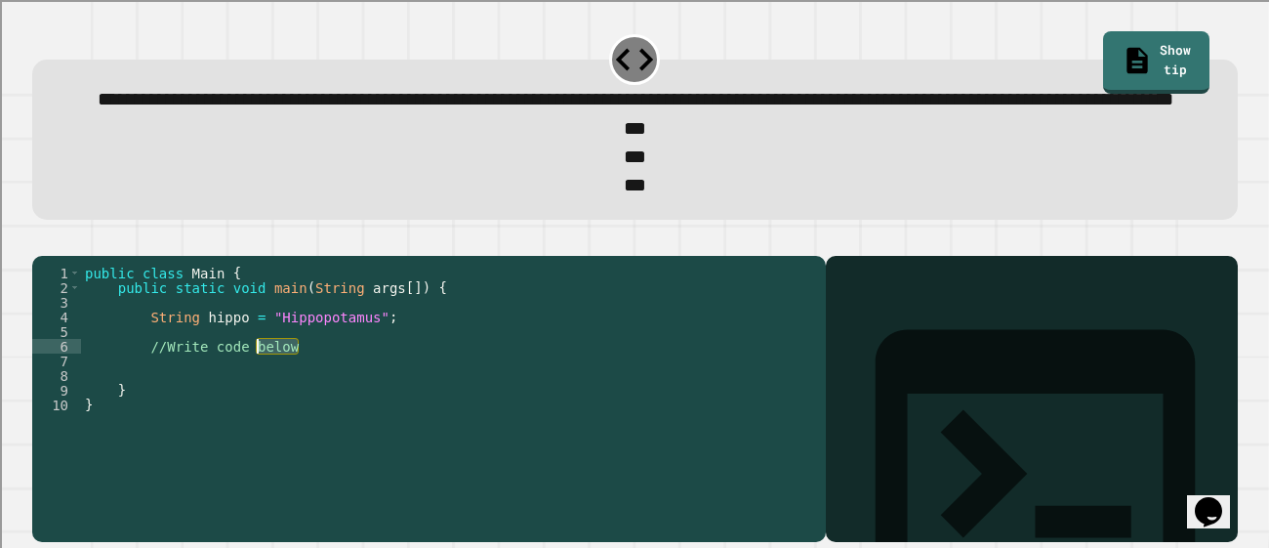
click at [274, 406] on div "public class Main { public static void main ( String args [ ]) { String hippo =…" at bounding box center [448, 383] width 735 height 234
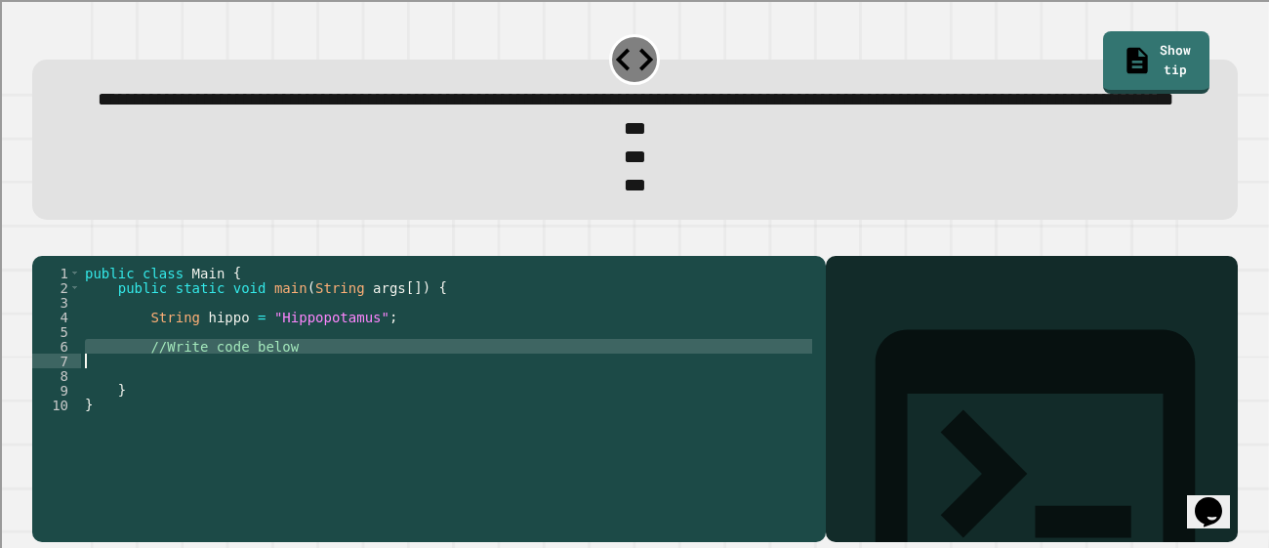
type textarea "**********"
click at [387, 426] on div "public class Main { public static void main ( String args [ ]) { String hippo =…" at bounding box center [448, 383] width 736 height 234
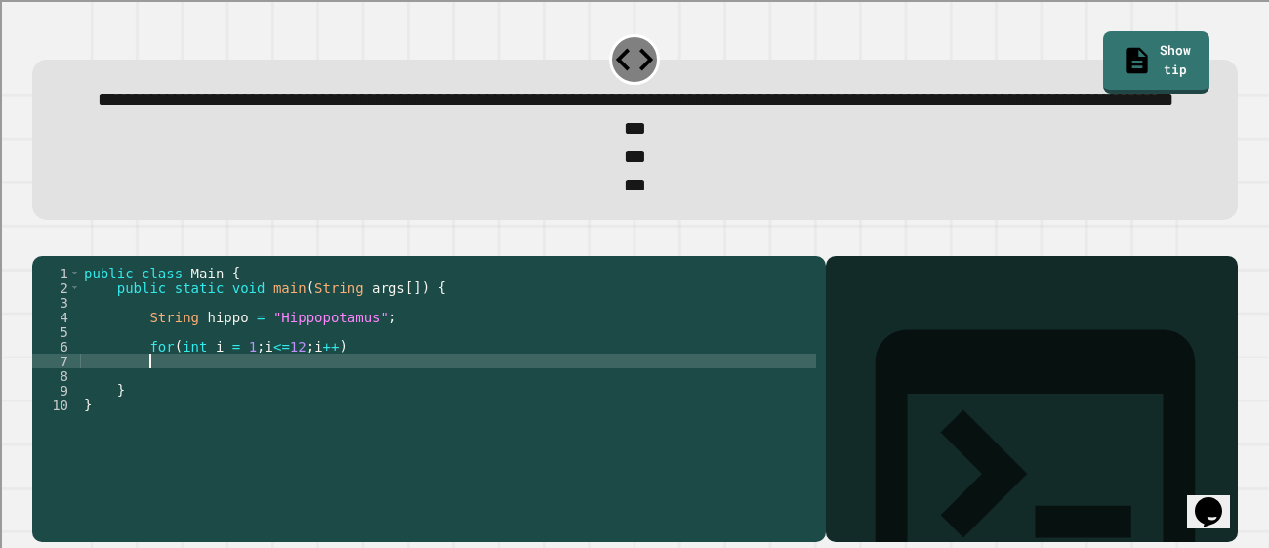
scroll to position [0, 3]
type textarea "*"
click at [415, 426] on div "public class Main { public static void main ( String args [ ]) { String hippo =…" at bounding box center [448, 383] width 736 height 234
type textarea "**********"
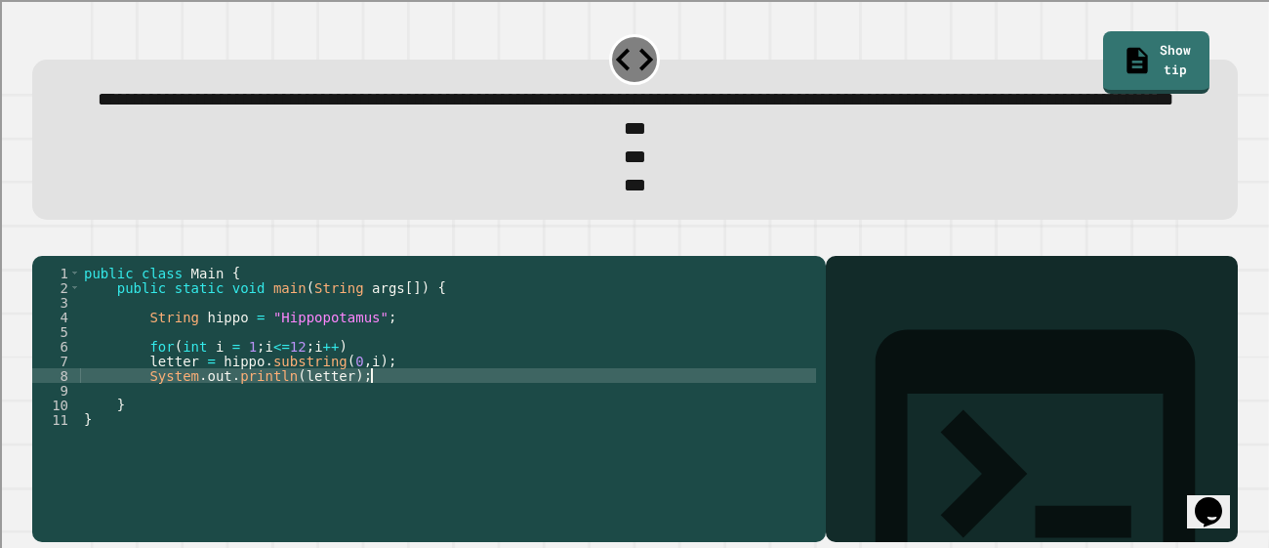
type textarea "**********"
click at [42, 239] on icon "button" at bounding box center [42, 239] width 0 height 0
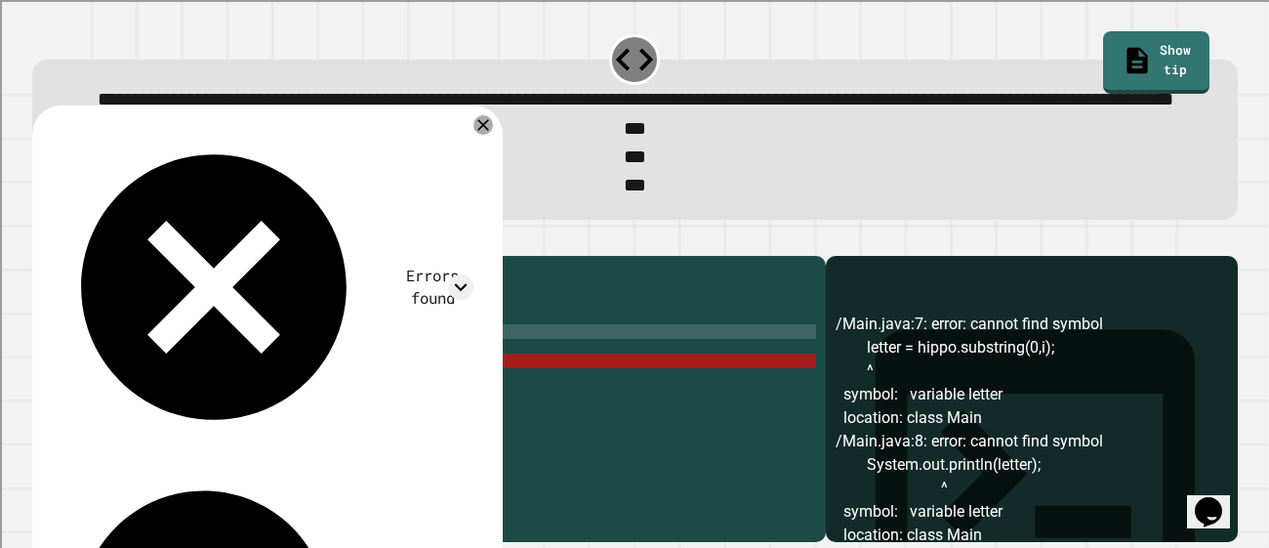
click at [203, 390] on div "public class Main { public static void main ( String args [ ]) { String hippo =…" at bounding box center [448, 383] width 736 height 234
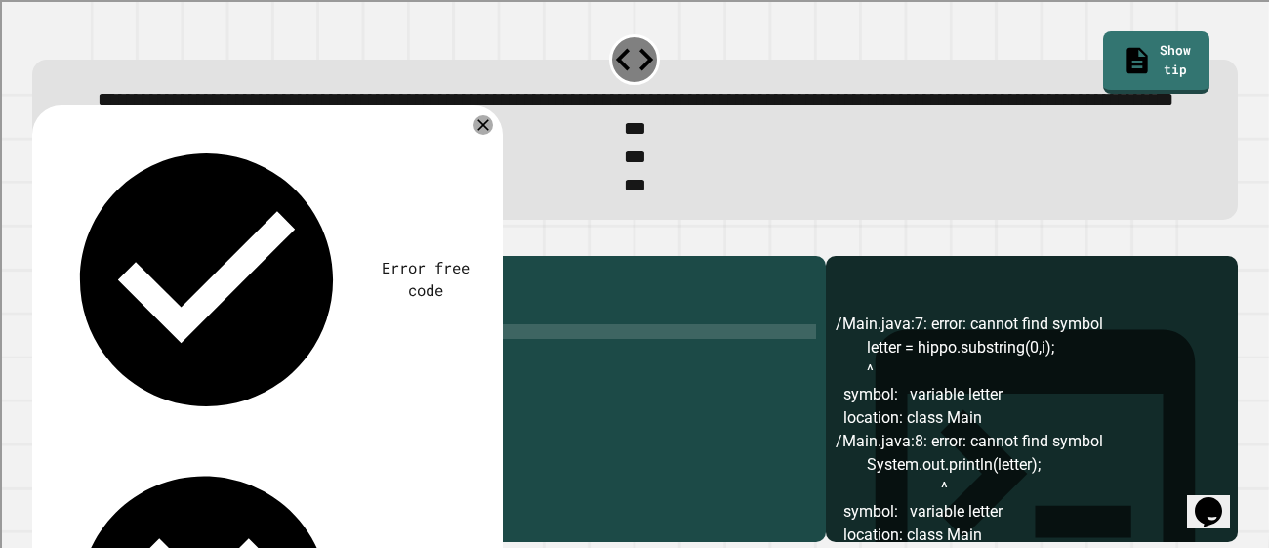
scroll to position [0, 11]
click at [222, 408] on div "public class Main { public static void main ( String args [ ]) { String hippo =…" at bounding box center [448, 383] width 736 height 234
click at [42, 239] on icon "button" at bounding box center [42, 239] width 0 height 0
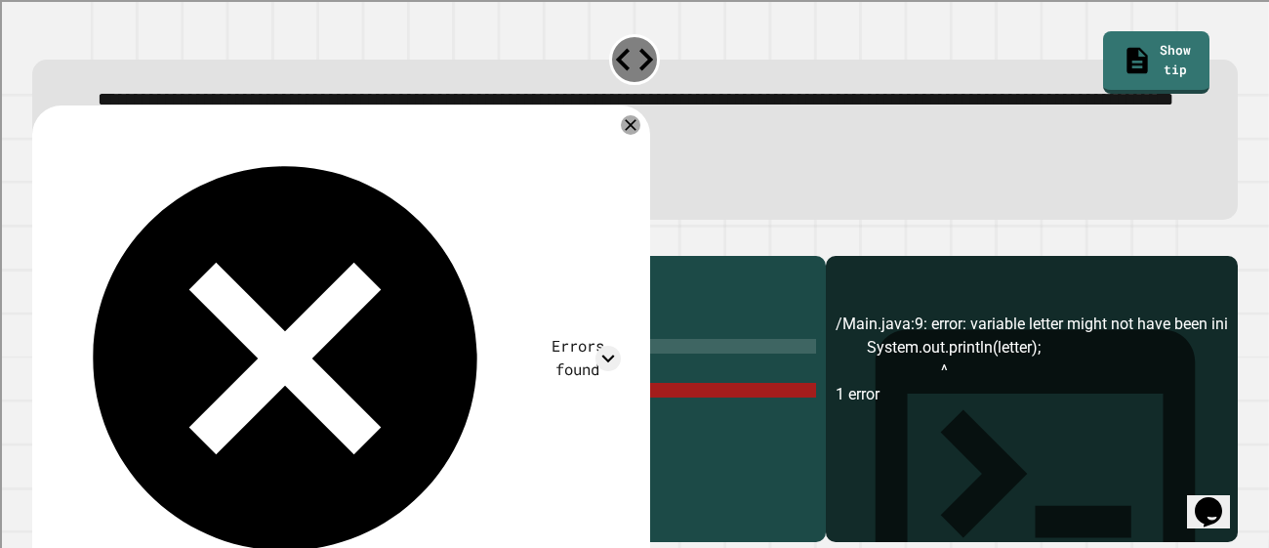
scroll to position [19, 0]
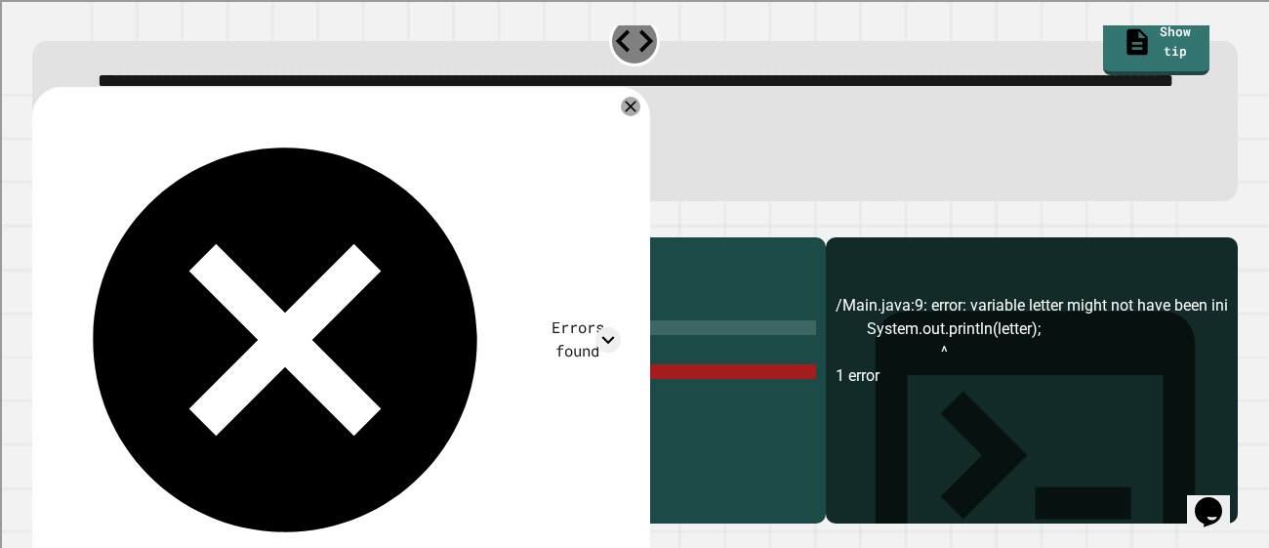
click at [226, 374] on div "public class Main { public static void main ( String args [ ]) { String hippo =…" at bounding box center [448, 364] width 736 height 234
type textarea "**********"
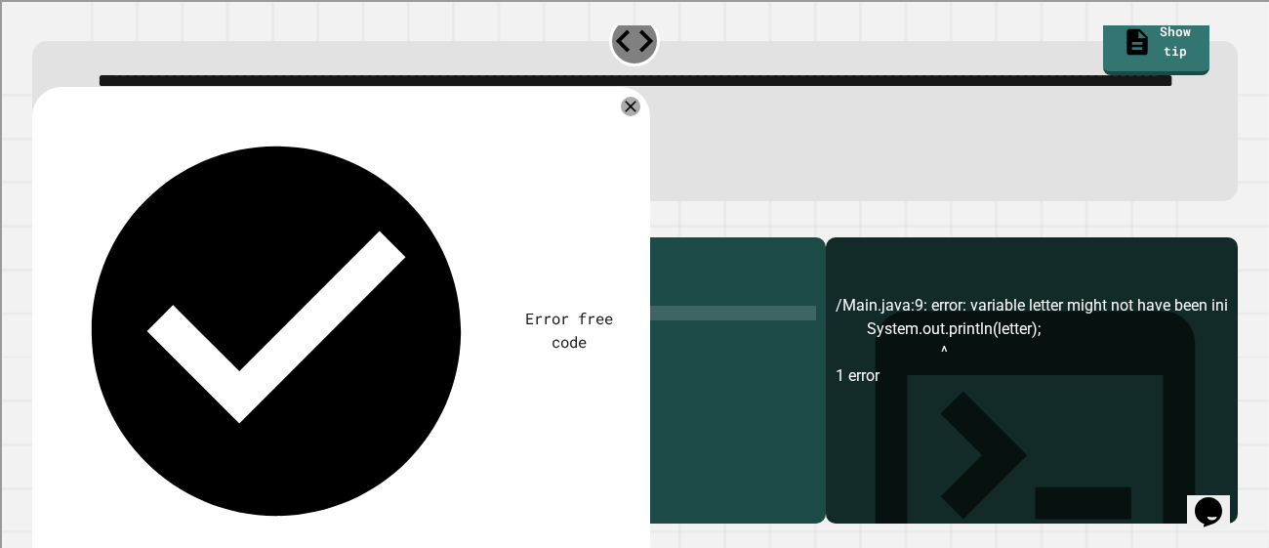
scroll to position [0, 0]
click at [145, 396] on div "public class Main { public static void main ( String args [ ]) { String hippo =…" at bounding box center [448, 364] width 736 height 234
click at [148, 399] on div "public class Main { public static void main ( String args [ ]) { String hippo =…" at bounding box center [448, 364] width 736 height 234
type textarea "**********"
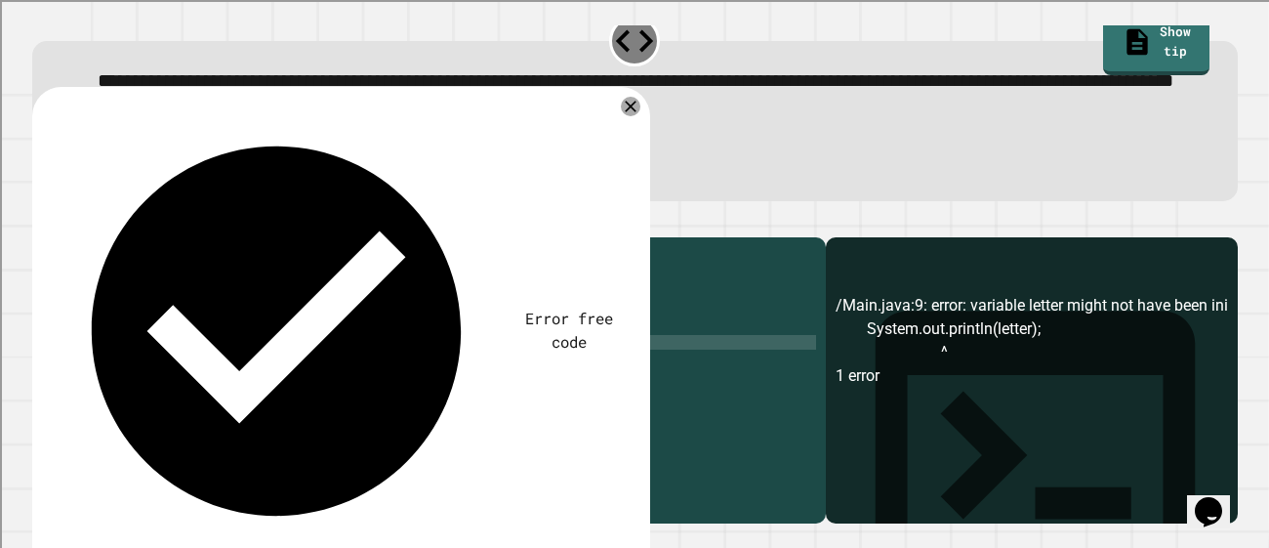
click at [42, 221] on icon "button" at bounding box center [42, 221] width 0 height 0
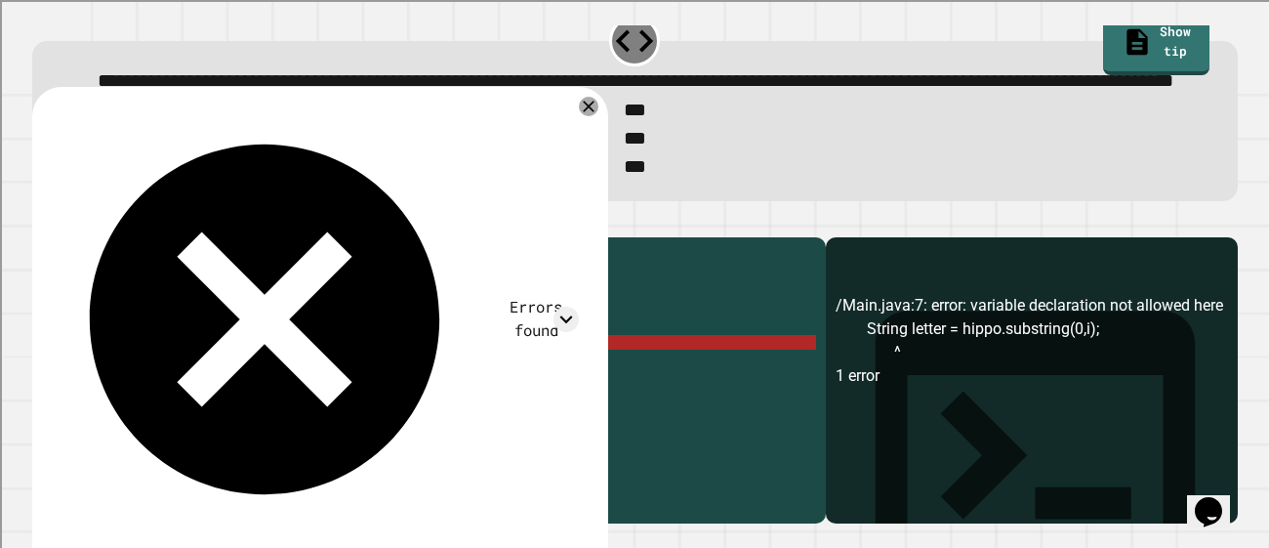
click at [203, 374] on div "public class Main { public static void main ( String args [ ]) { String hippo =…" at bounding box center [448, 364] width 736 height 234
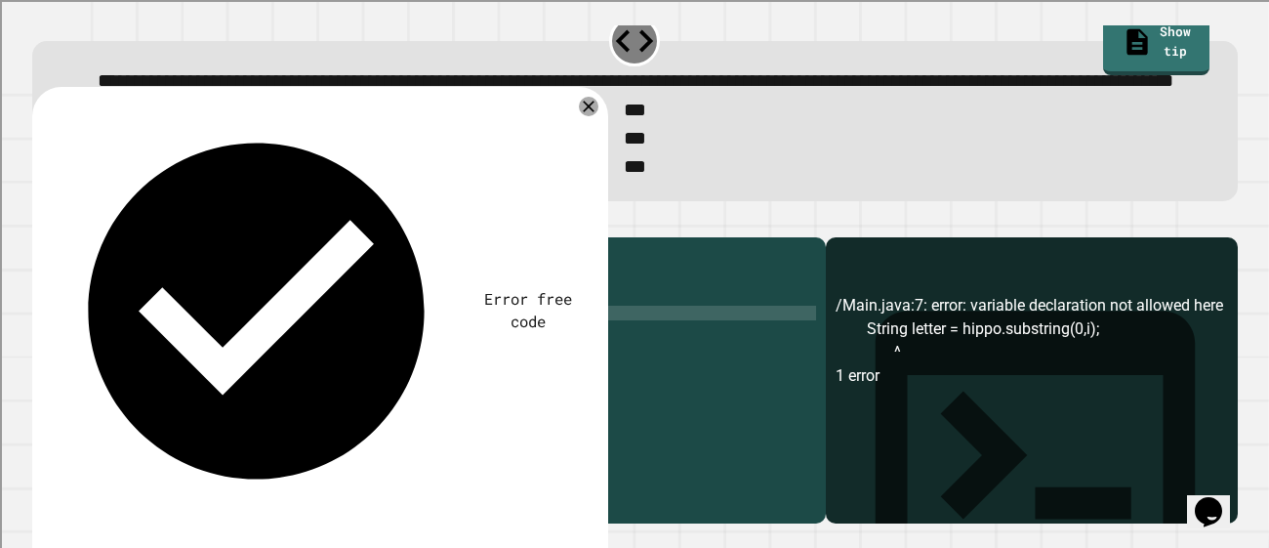
scroll to position [0, 13]
click at [196, 367] on div "public class Main { public static void main ( String args [ ]) { String hippo =…" at bounding box center [448, 364] width 736 height 234
type textarea "**********"
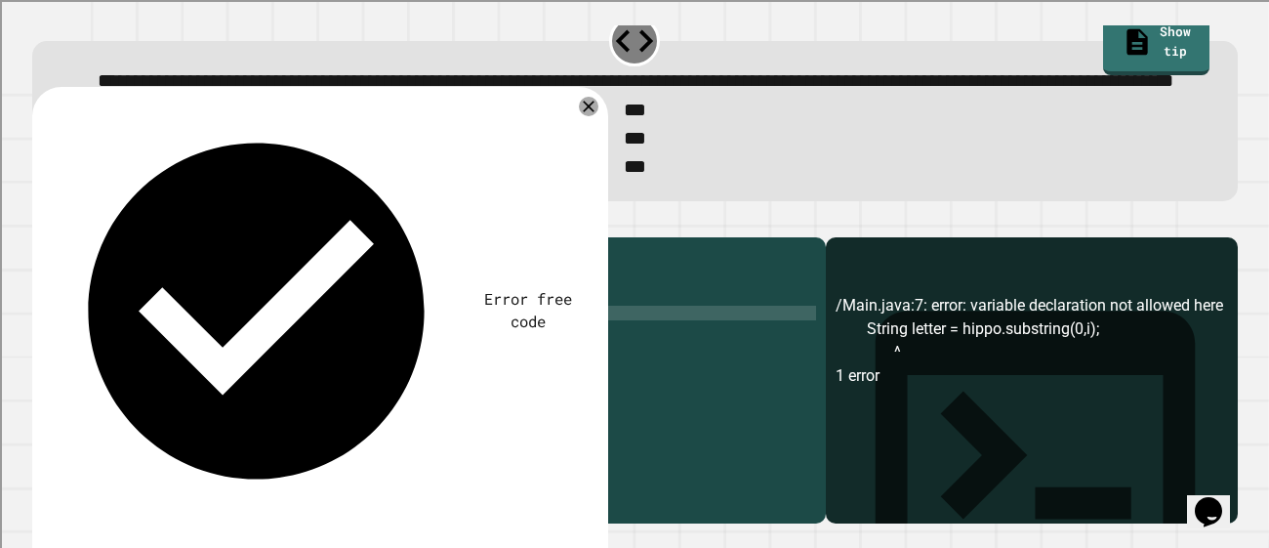
scroll to position [0, 0]
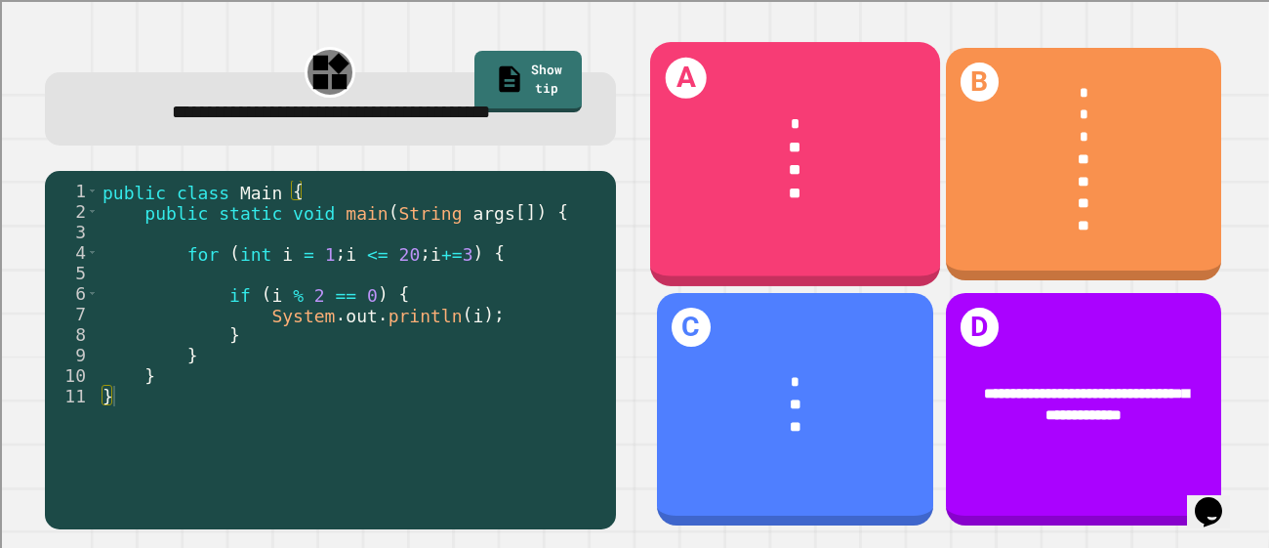
click at [762, 186] on div "**" at bounding box center [795, 194] width 227 height 23
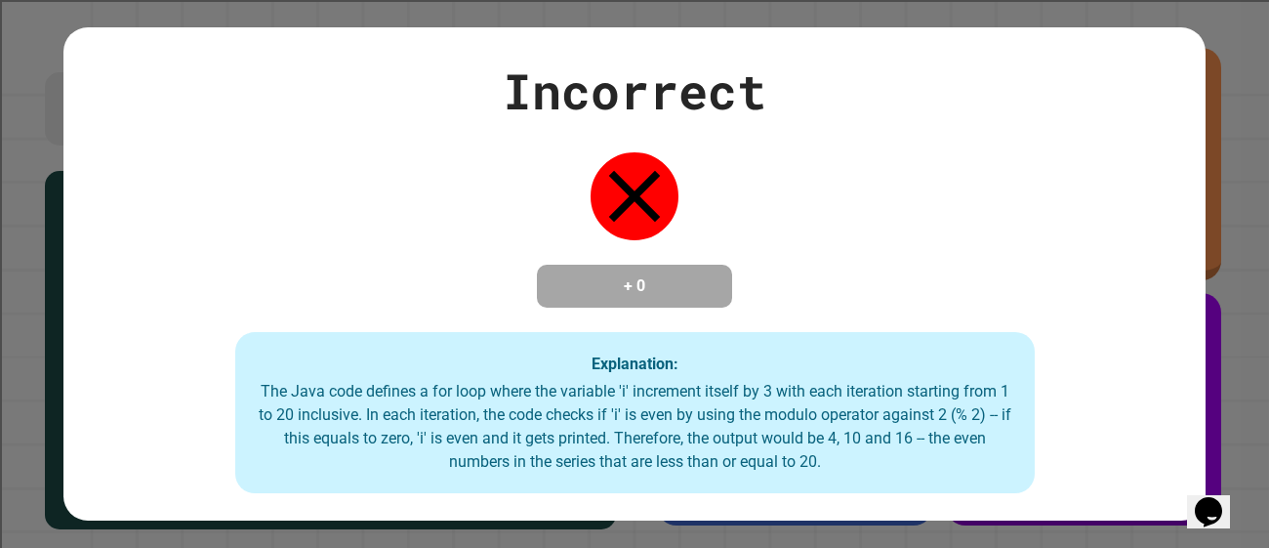
click at [462, 9] on div "Incorrect + 0 Explanation: The Java code defines a for loop where the variable …" at bounding box center [634, 274] width 1269 height 548
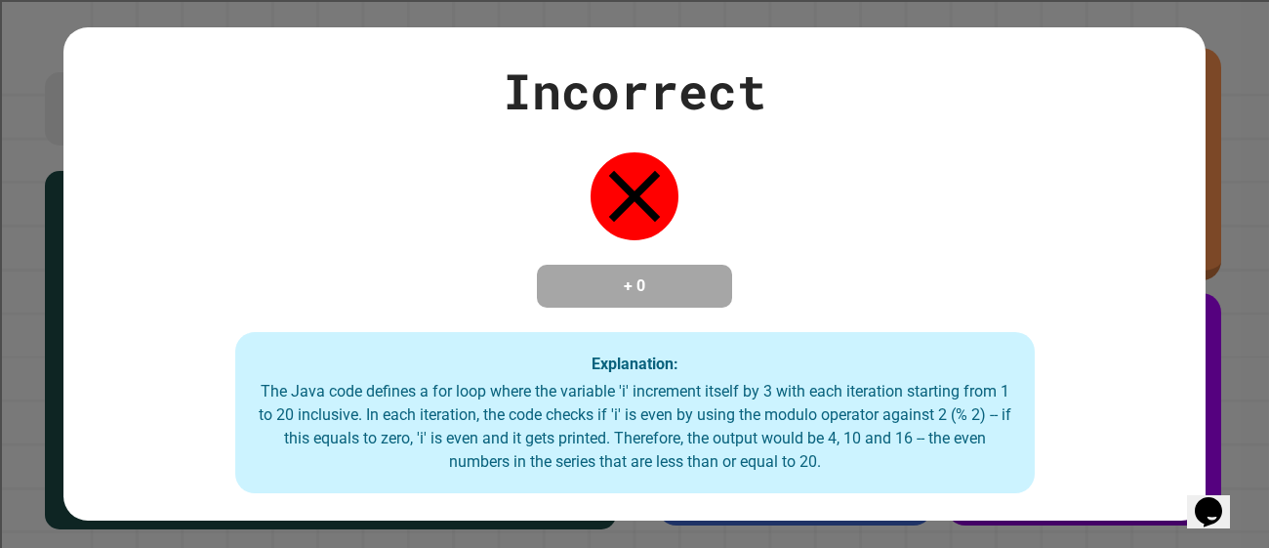
click at [462, 9] on div "Incorrect + 0 Explanation: The Java code defines a for loop where the variable …" at bounding box center [634, 274] width 1269 height 548
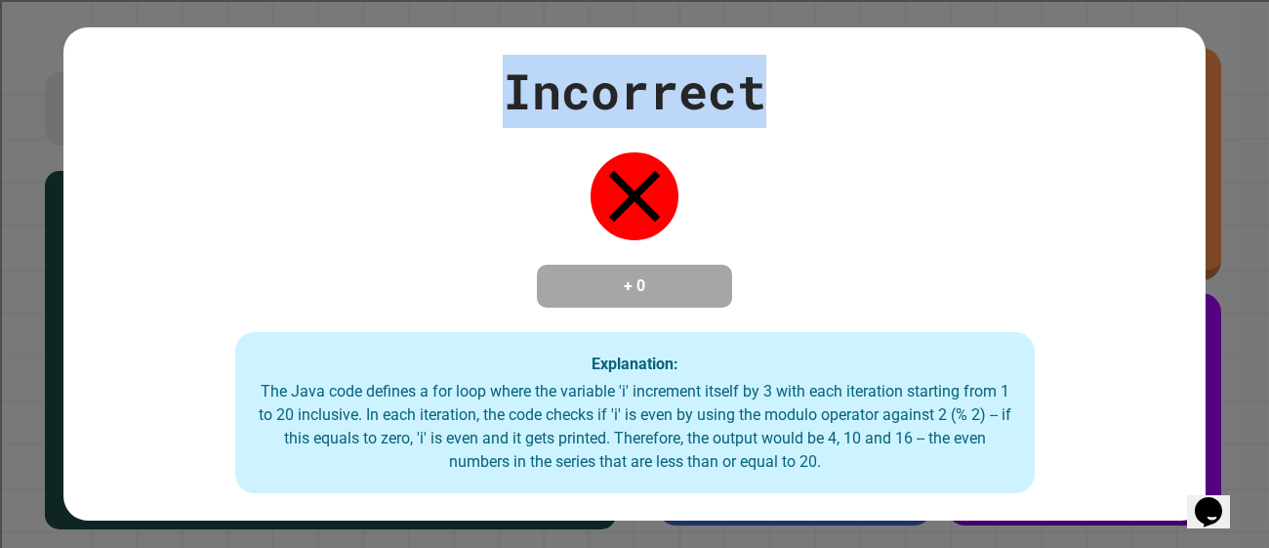
click at [503, 62] on div "Incorrect" at bounding box center [635, 91] width 264 height 73
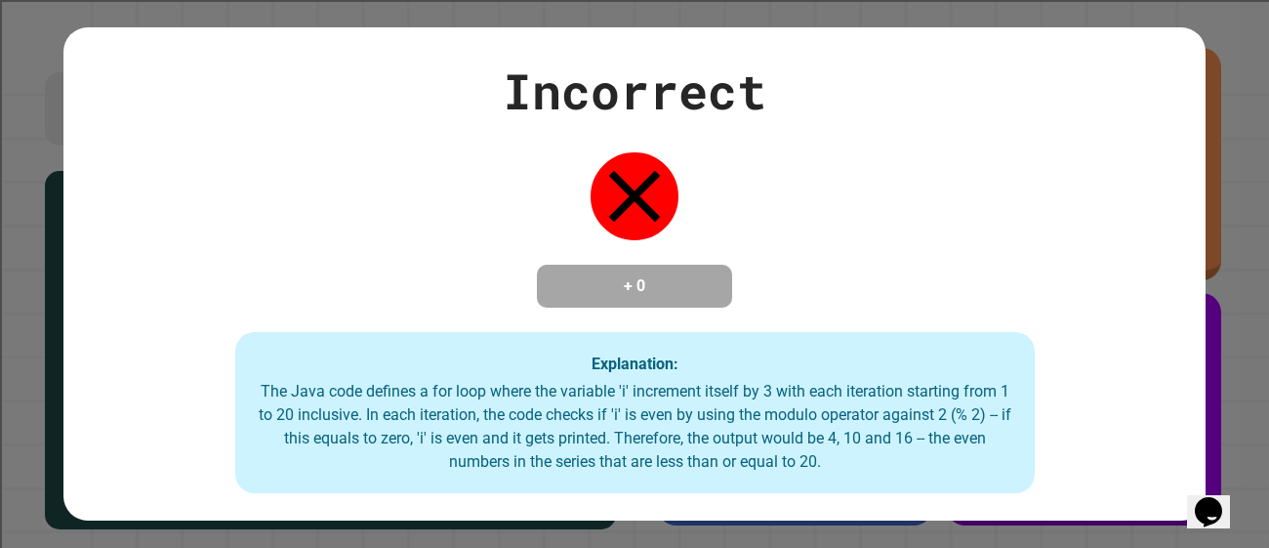
click at [503, 62] on div "Incorrect" at bounding box center [635, 91] width 264 height 73
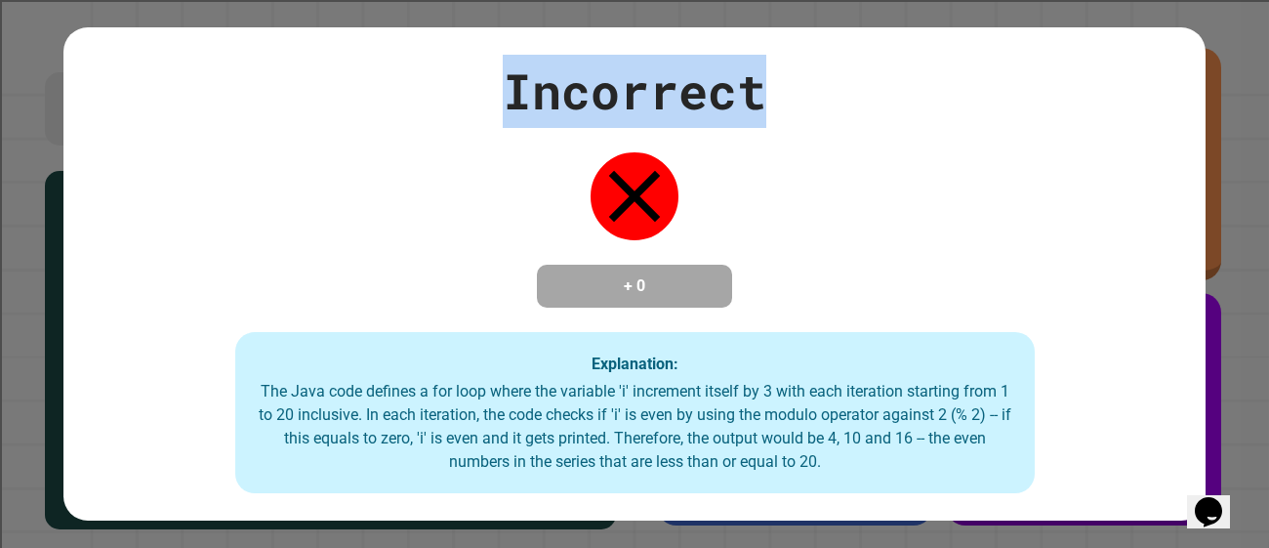
click at [503, 62] on div "Incorrect" at bounding box center [635, 91] width 264 height 73
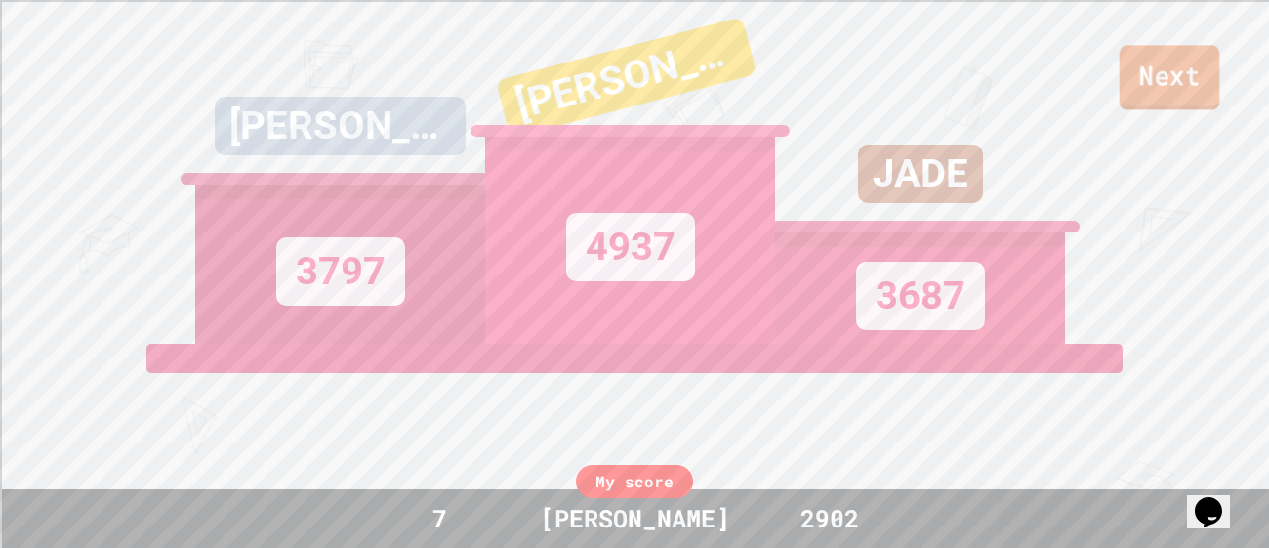
click at [1187, 72] on link "Next" at bounding box center [1170, 77] width 101 height 64
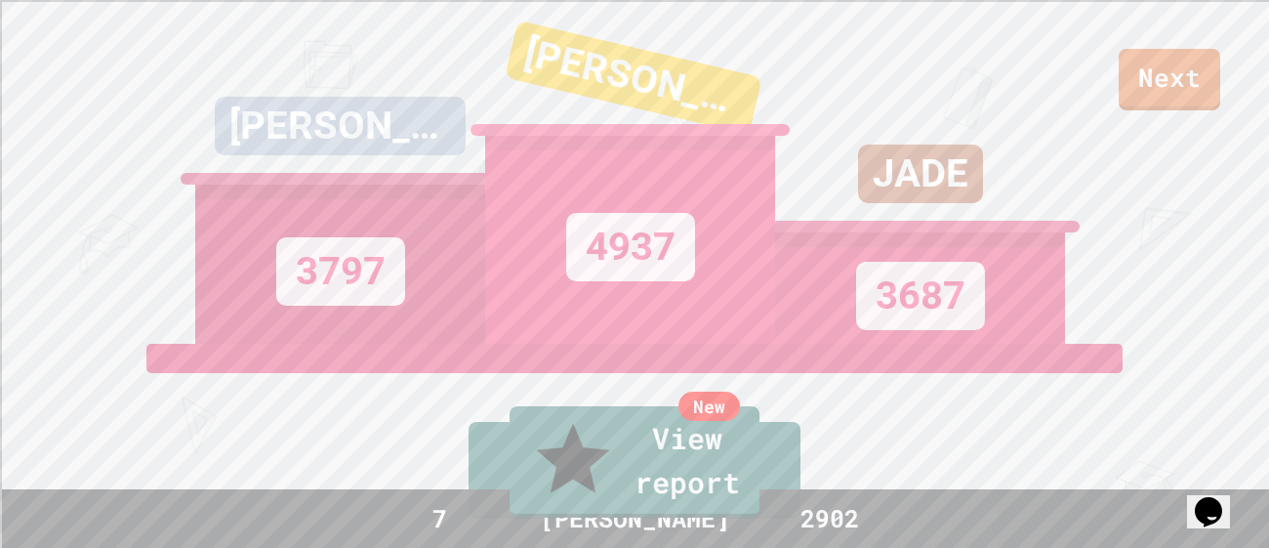
click at [571, 518] on div "New View report" at bounding box center [634, 461] width 1269 height 123
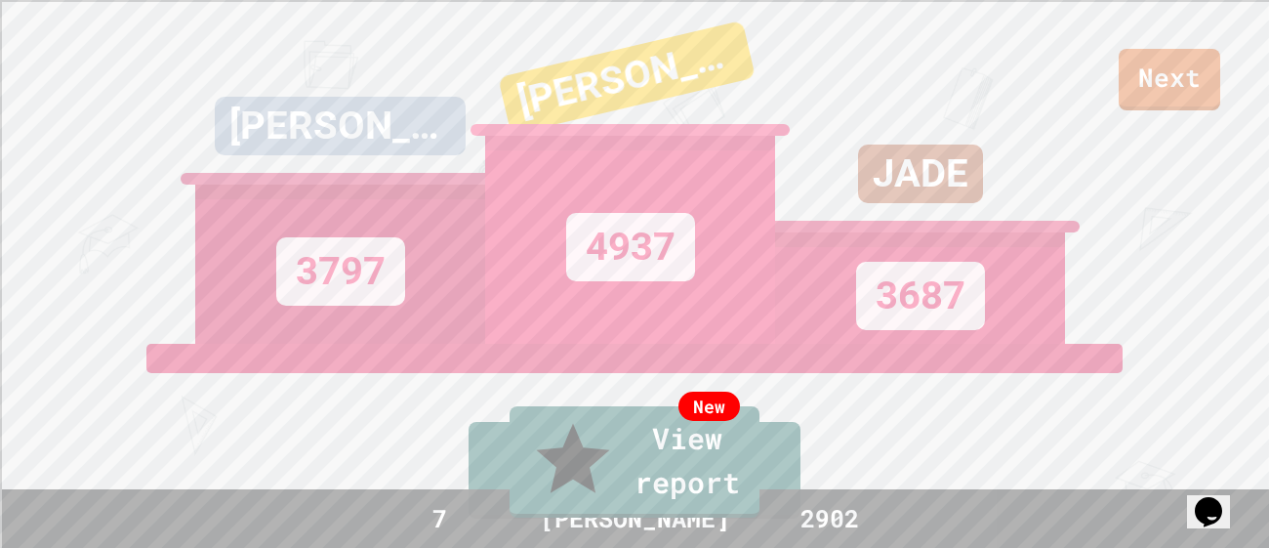
click at [554, 511] on link "New View report" at bounding box center [635, 461] width 250 height 111
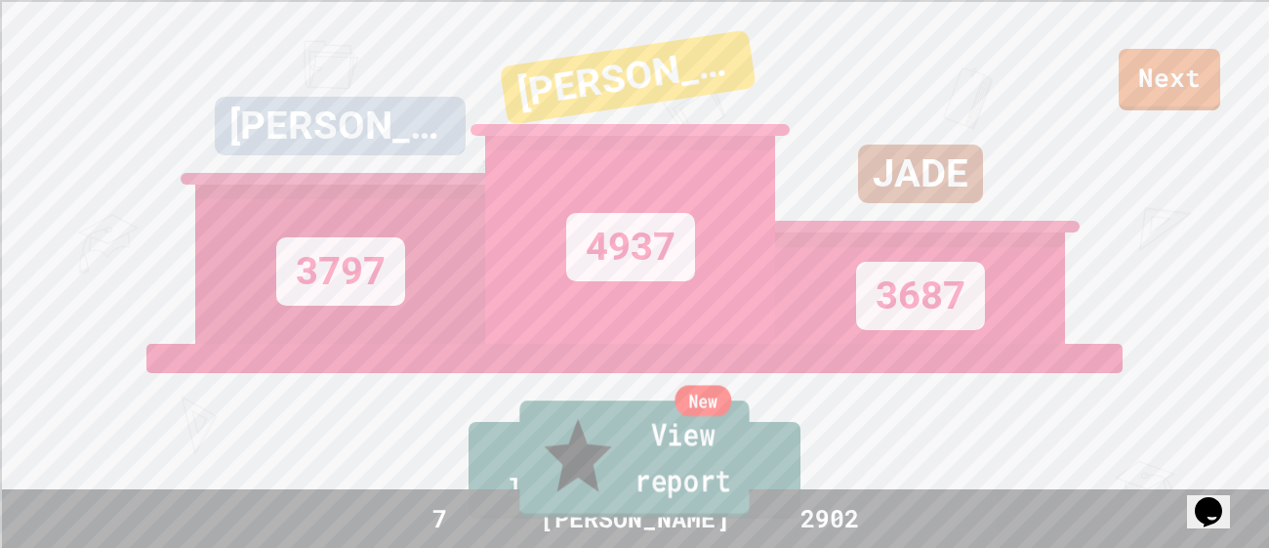
click at [619, 467] on link "New View report" at bounding box center [633, 458] width 229 height 117
